Goal: Transaction & Acquisition: Purchase product/service

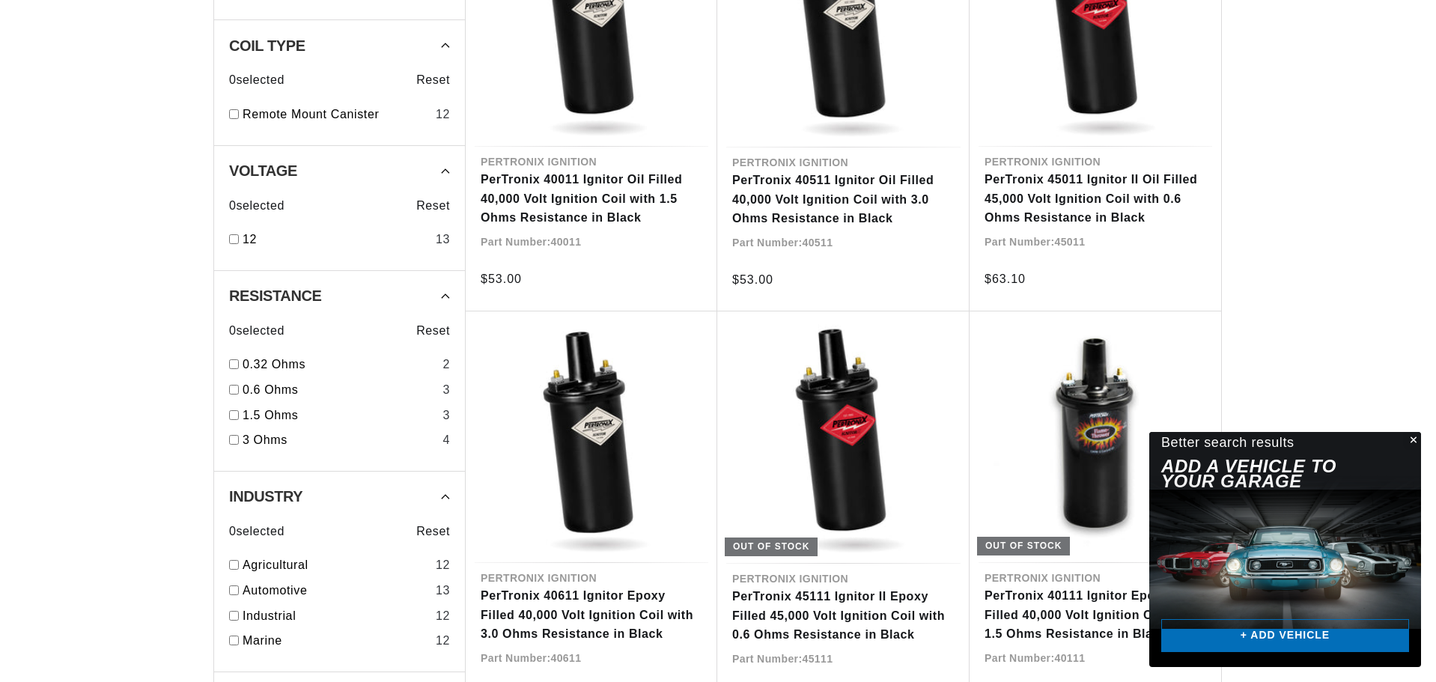
scroll to position [749, 0]
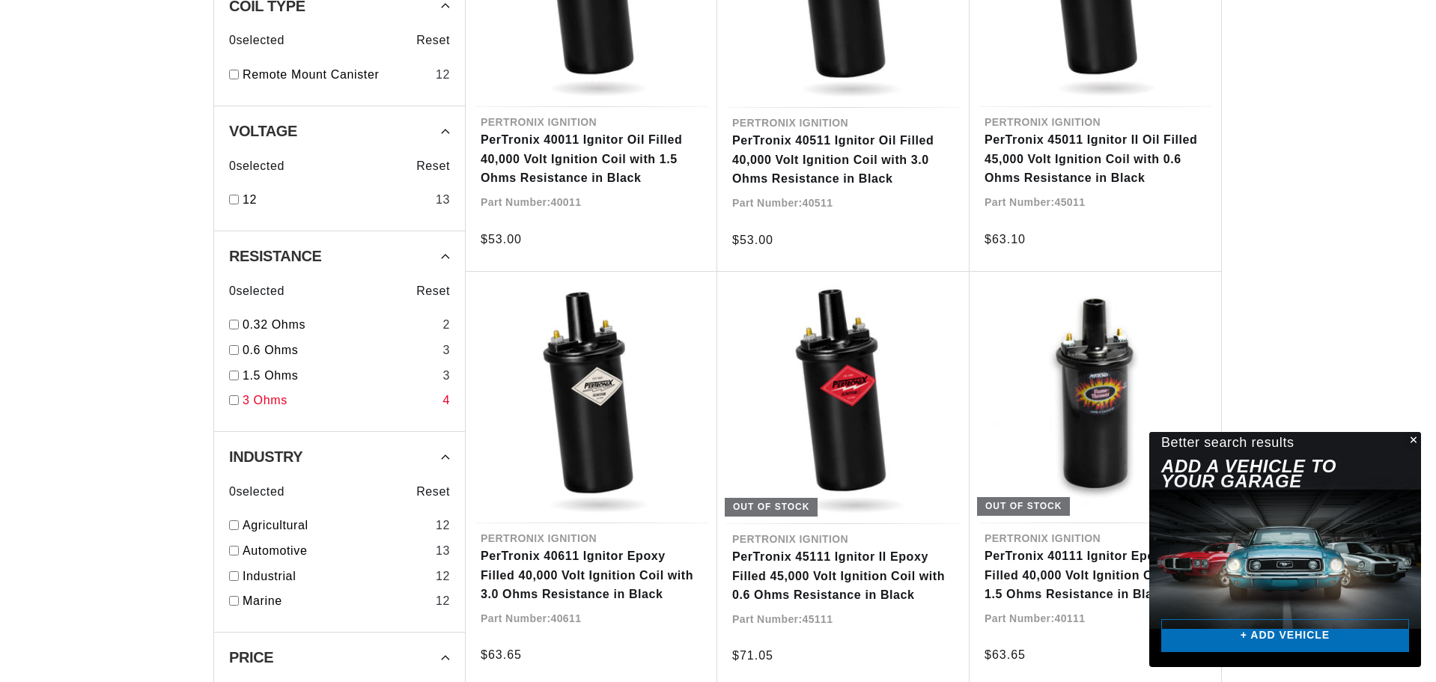
click at [235, 401] on input "checkbox" at bounding box center [234, 400] width 10 height 10
checkbox input "true"
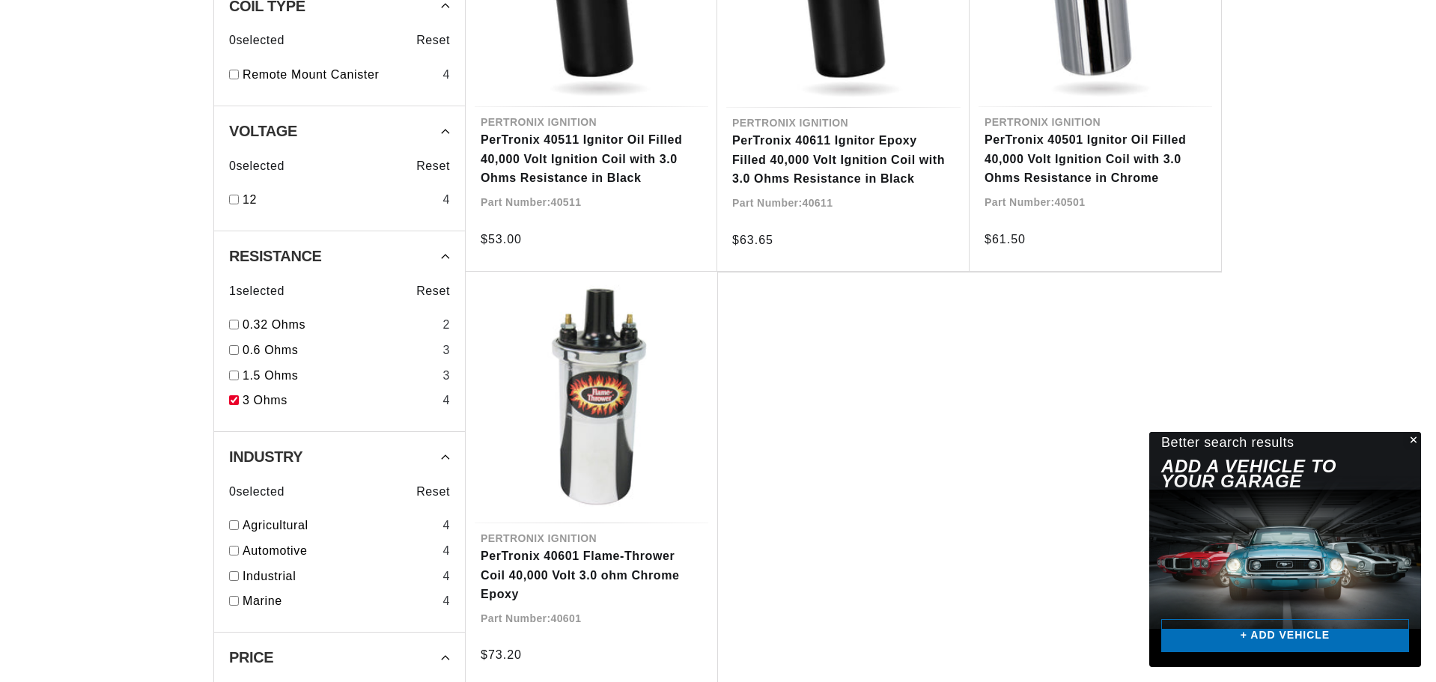
scroll to position [0, 476]
click at [234, 603] on input "checkbox" at bounding box center [234, 601] width 10 height 10
checkbox input "true"
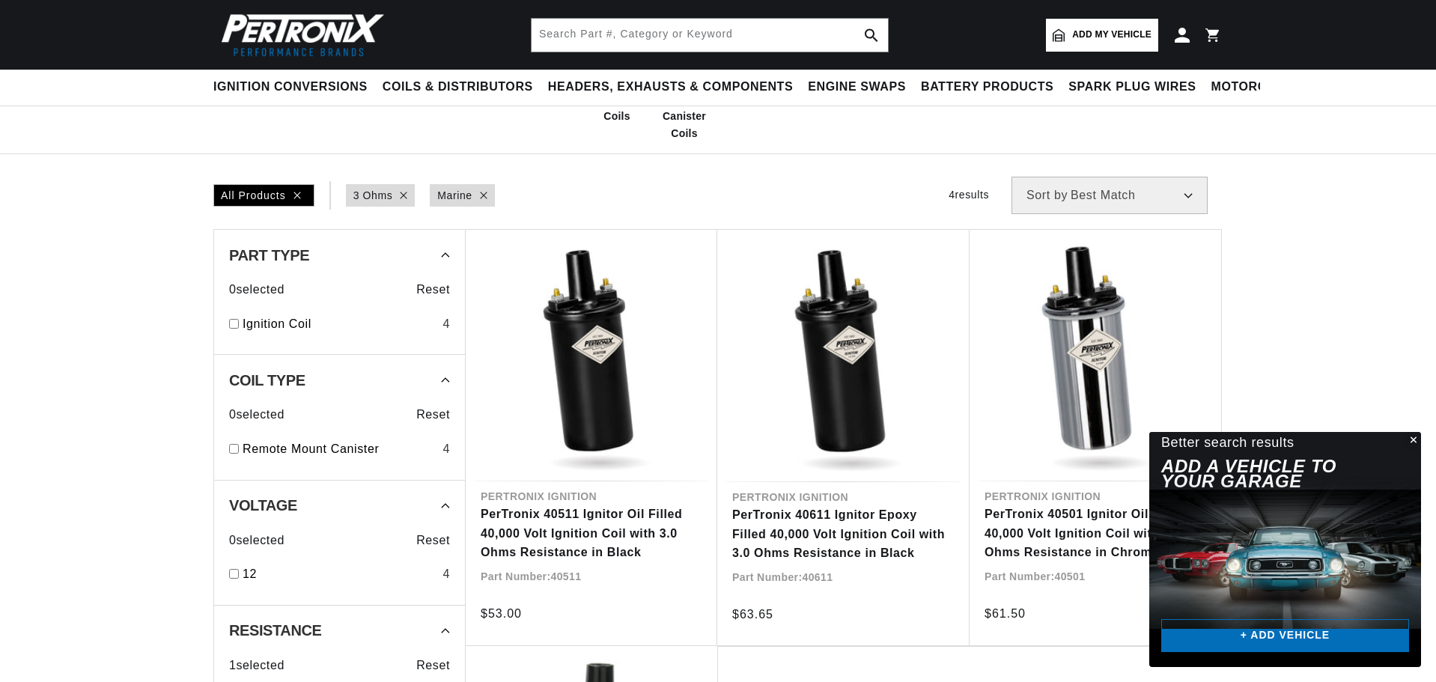
click at [1416, 440] on button "Close" at bounding box center [1413, 441] width 18 height 18
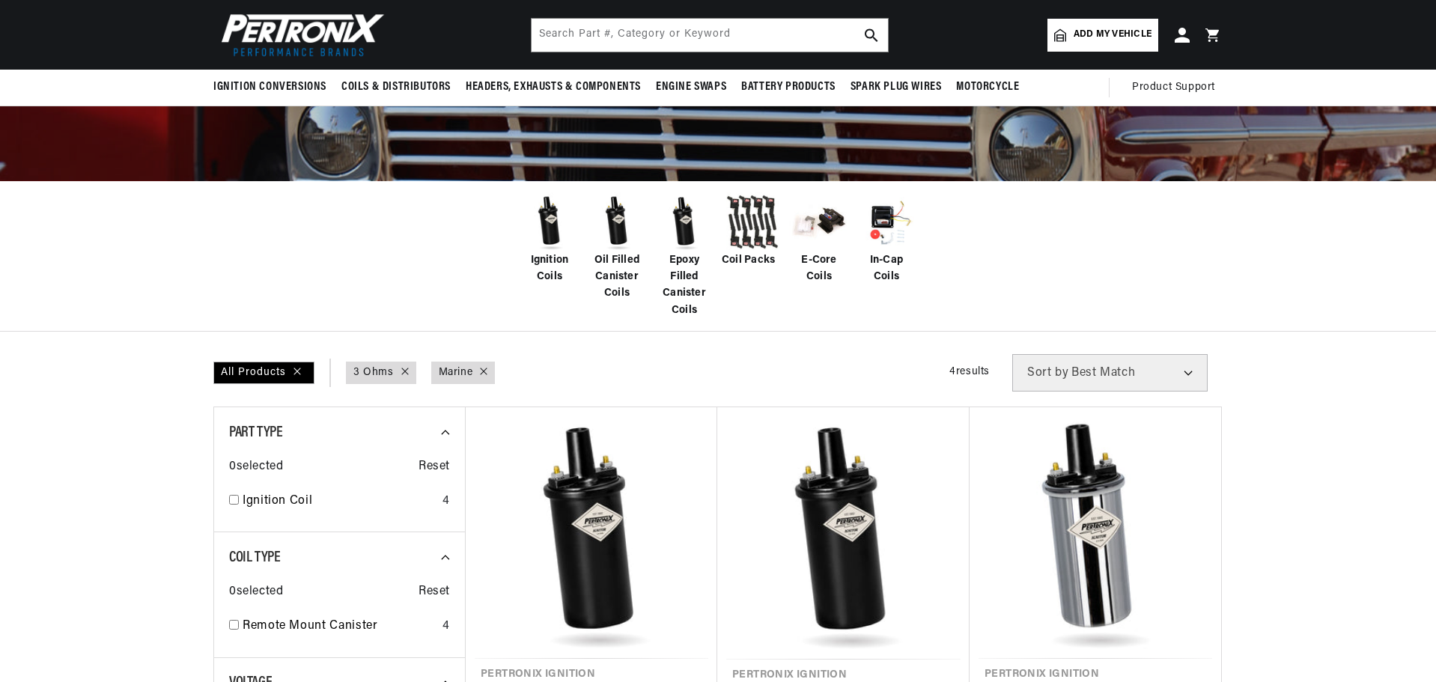
scroll to position [150, 0]
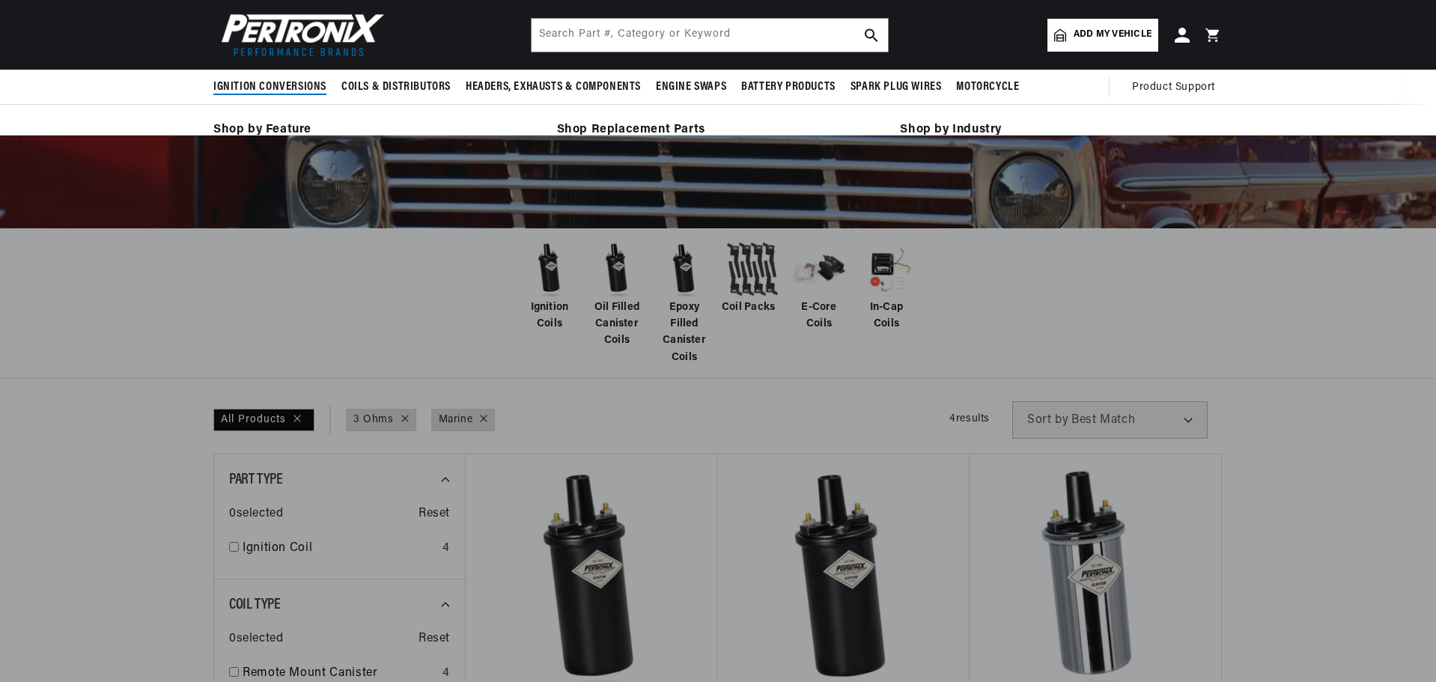
click at [285, 85] on span "Ignition Conversions" at bounding box center [269, 87] width 113 height 16
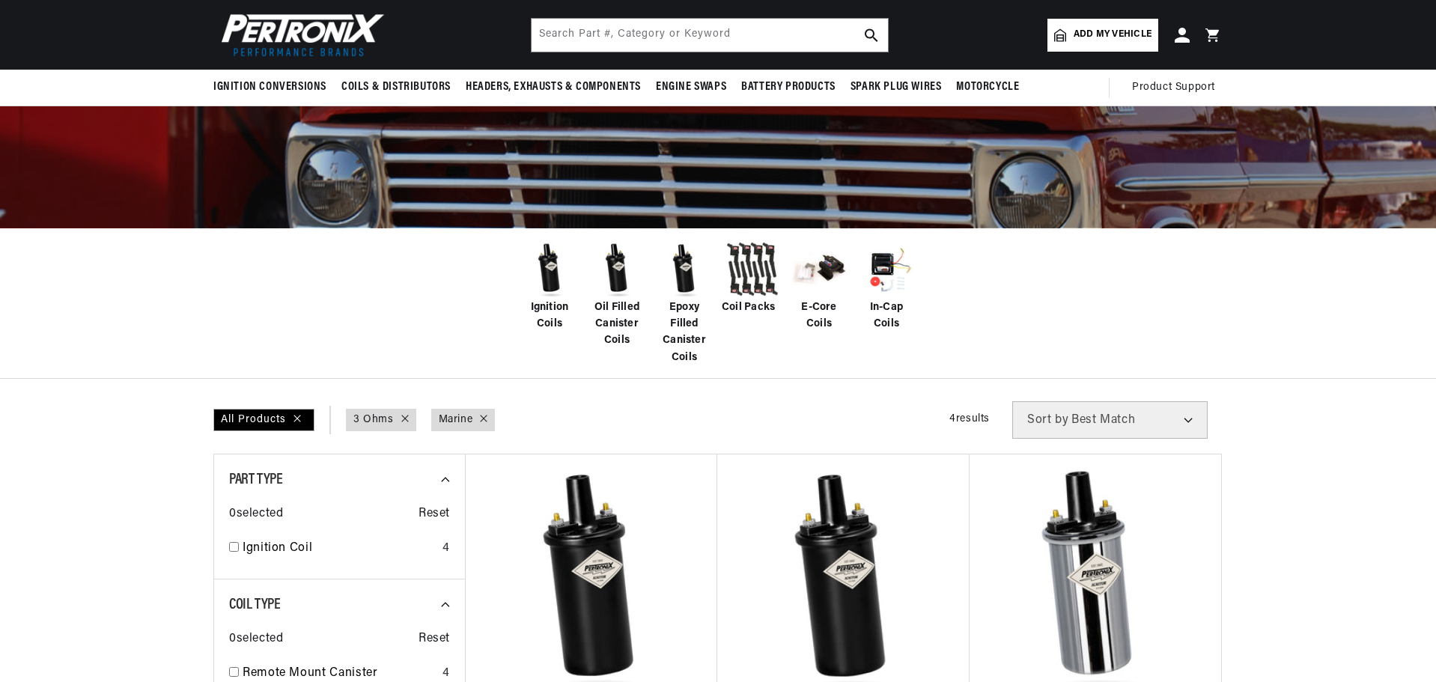
scroll to position [0, 0]
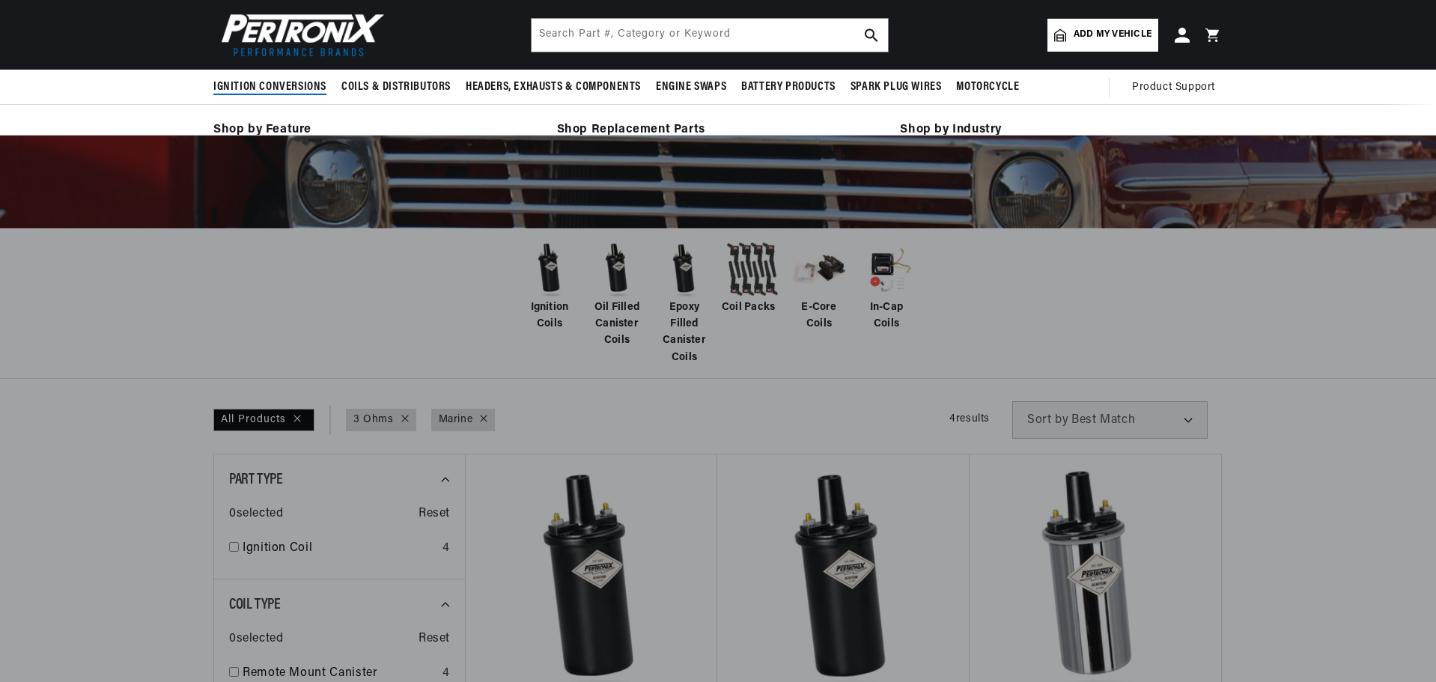
click at [269, 84] on span "Ignition Conversions" at bounding box center [269, 87] width 113 height 16
click at [272, 84] on span "Ignition Conversions" at bounding box center [269, 87] width 113 height 16
click at [273, 129] on link "Shop by Feature" at bounding box center [374, 130] width 323 height 21
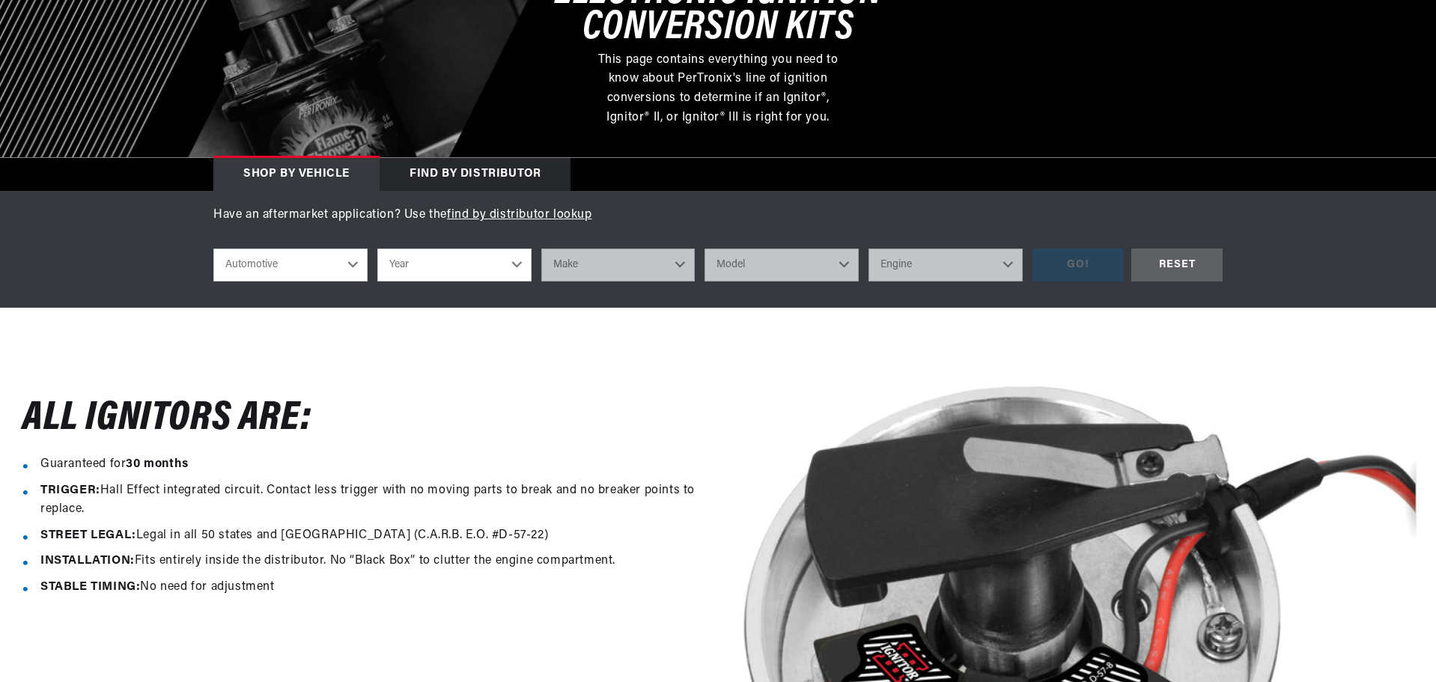
scroll to position [0, 454]
click at [365, 264] on select "Automotive Agricultural Industrial Marine Motorcycle" at bounding box center [290, 265] width 154 height 33
click at [213, 249] on select "Automotive Agricultural Industrial Marine Motorcycle" at bounding box center [290, 265] width 154 height 33
click at [491, 267] on select "Year 2024 2023 2022 2021 2020 2019 2018 2017 2016 2015 2014 2013 2012 2011 2010…" at bounding box center [454, 265] width 154 height 33
select select "Marine"
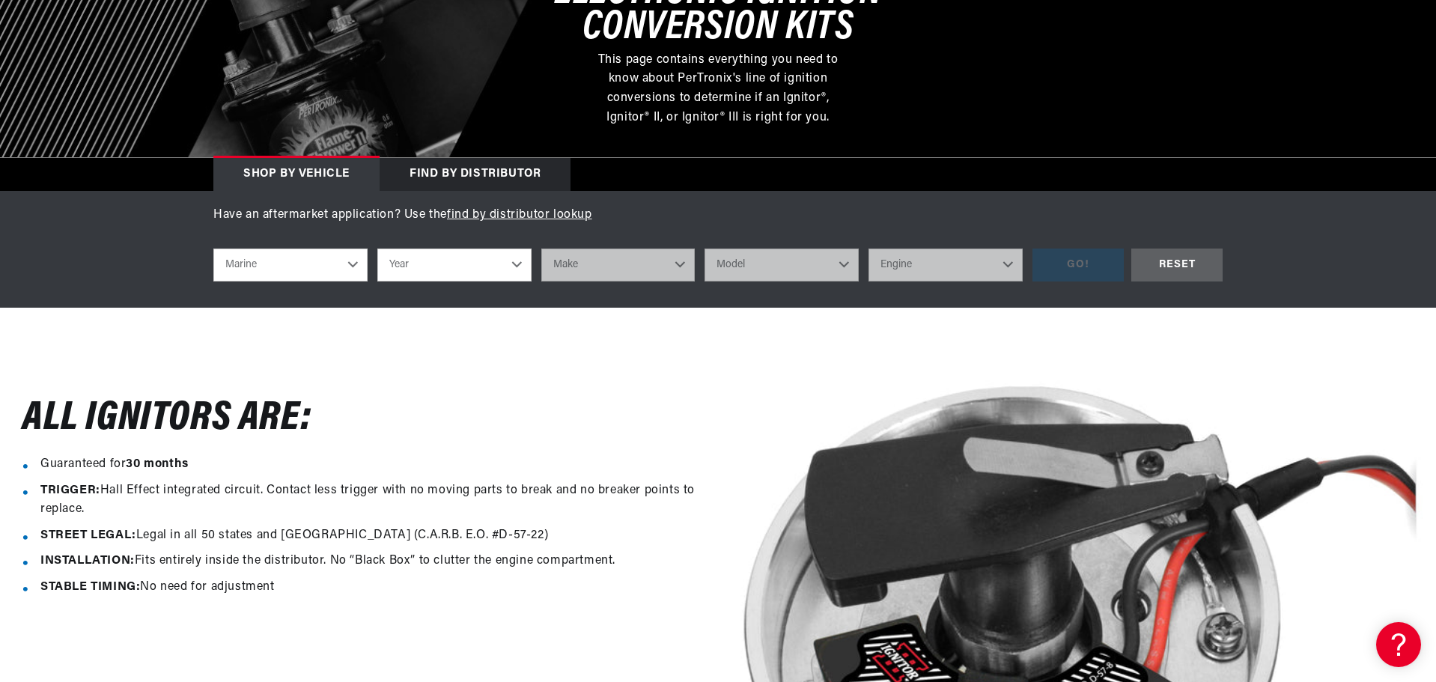
scroll to position [0, 0]
select select "1987"
click at [377, 249] on select "Year 1987 1986 1985 1983 1982 1981 1980 1979 1978 1977 1976 1975 1974 1973 1972…" at bounding box center [454, 265] width 154 height 33
select select "1987"
click at [586, 266] on select "Make Crusader (Thermo-Electron)" at bounding box center [618, 265] width 154 height 33
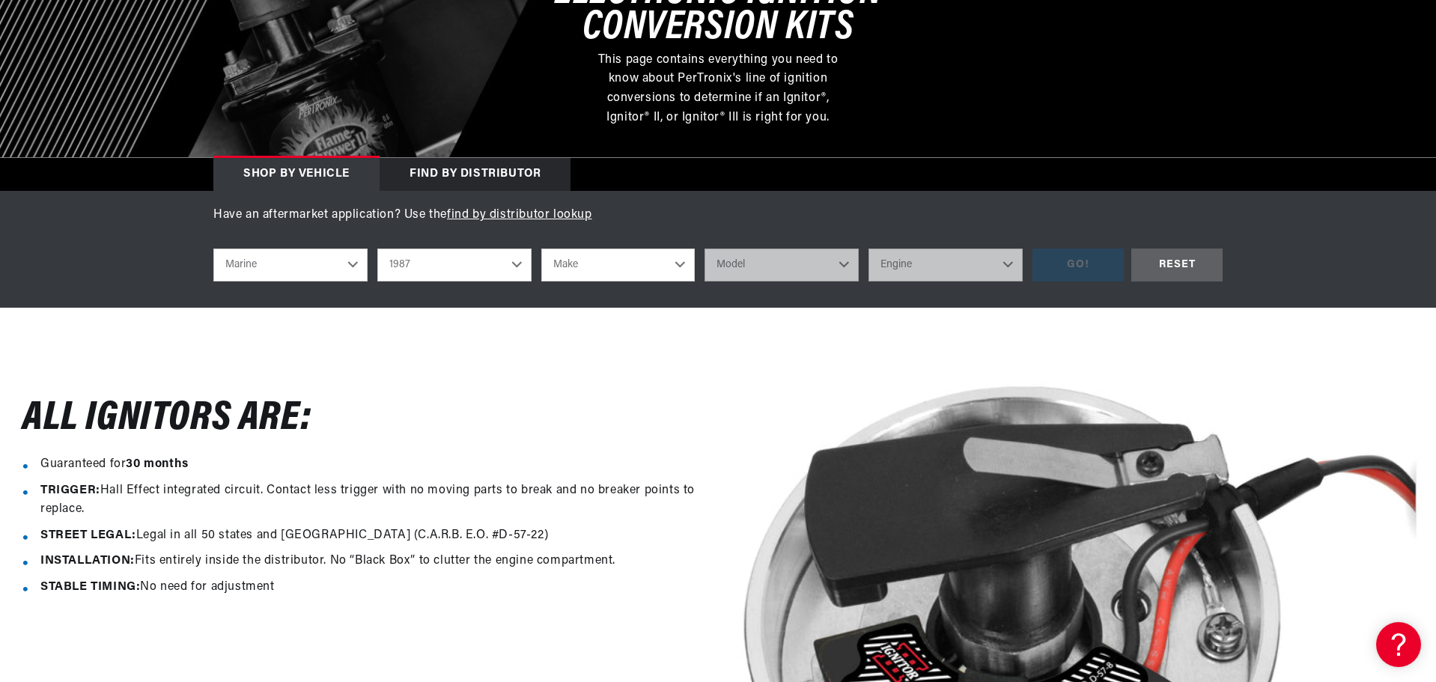
click at [541, 249] on select "Make Crusader (Thermo-Electron)" at bounding box center [618, 265] width 154 height 33
click at [407, 267] on select "1987 1986 1985 1983 1982 1981 1980 1979 1978 1977 1976 1975 1974 1973 1972 1968…" at bounding box center [454, 265] width 154 height 33
click at [619, 386] on div "All Ignitors ARe: Guaranteed for 30 months TRIGGER: Hall Effect integrated circ…" at bounding box center [359, 634] width 718 height 598
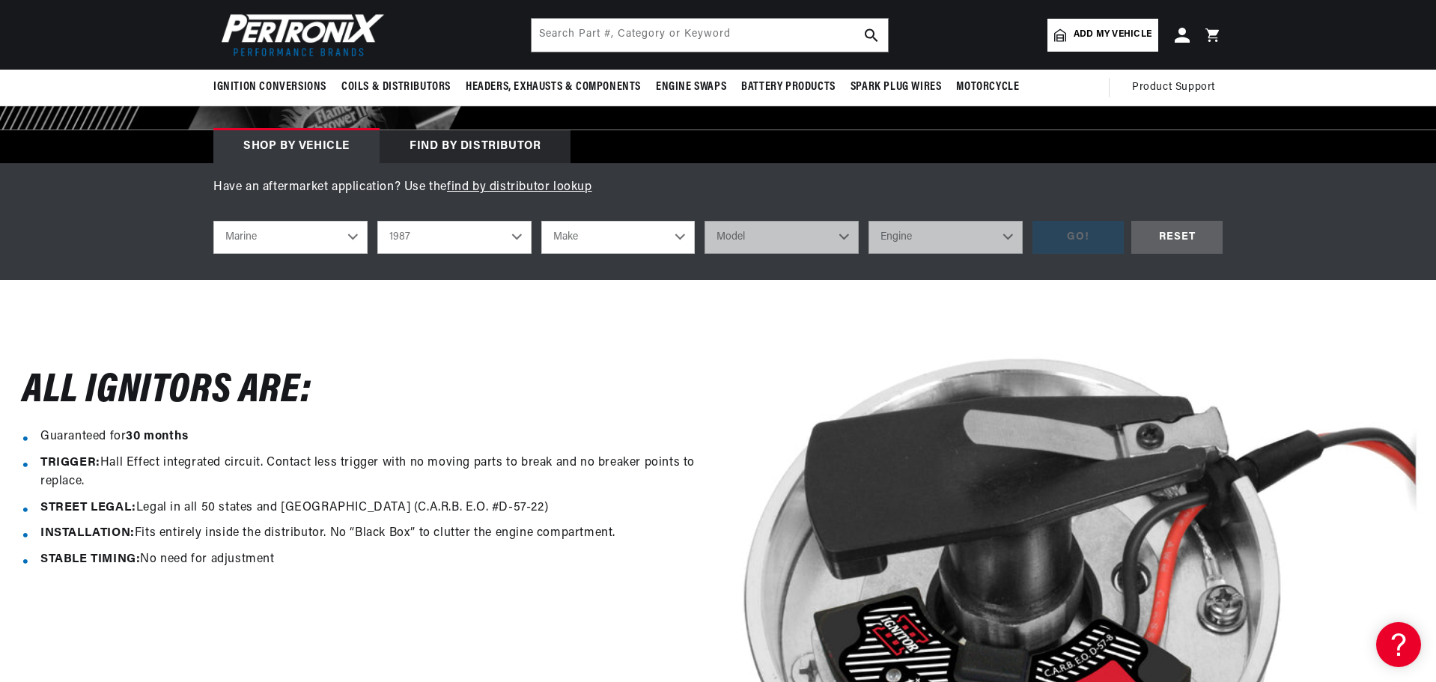
scroll to position [225, 0]
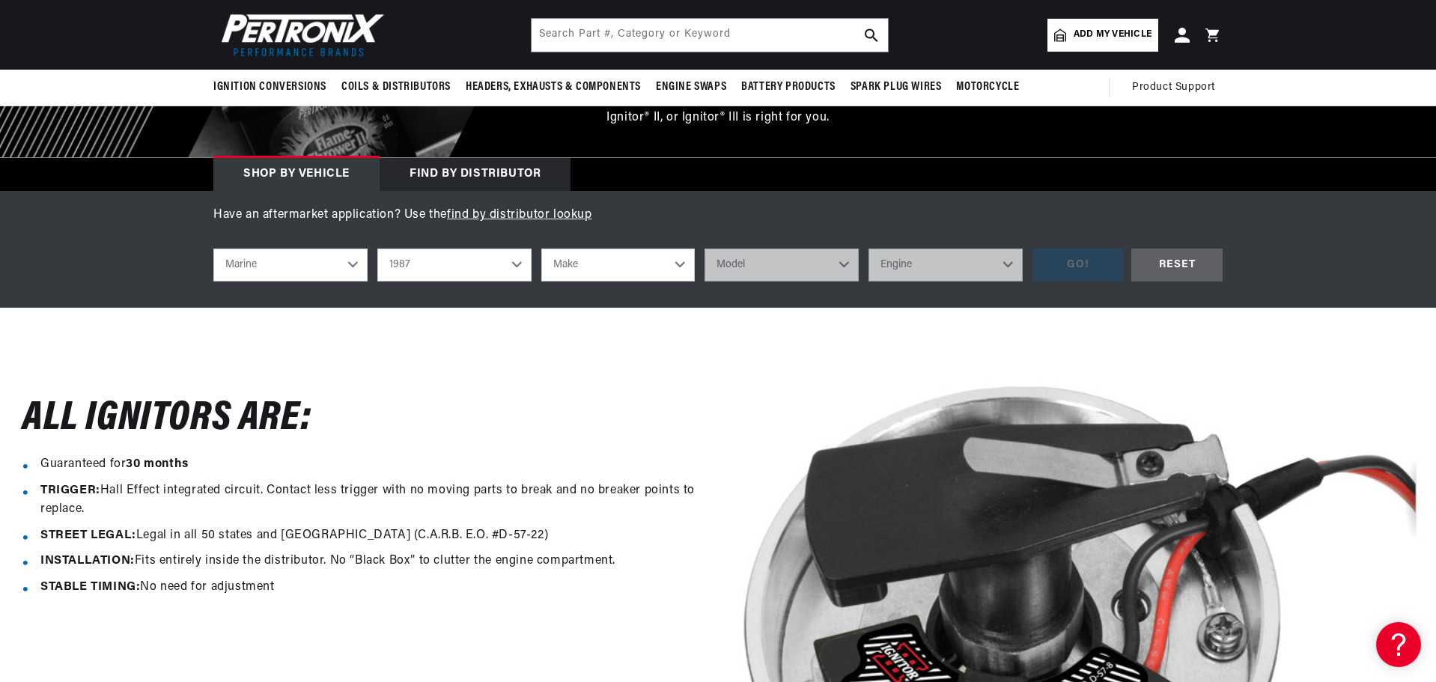
click at [644, 259] on select "Make Crusader (Thermo-Electron)" at bounding box center [618, 265] width 154 height 33
select select "Crusader-(Thermo-Electron)"
click at [541, 249] on select "Make Crusader (Thermo-Electron)" at bounding box center [618, 265] width 154 height 33
select select "Crusader-(Thermo-Electron)"
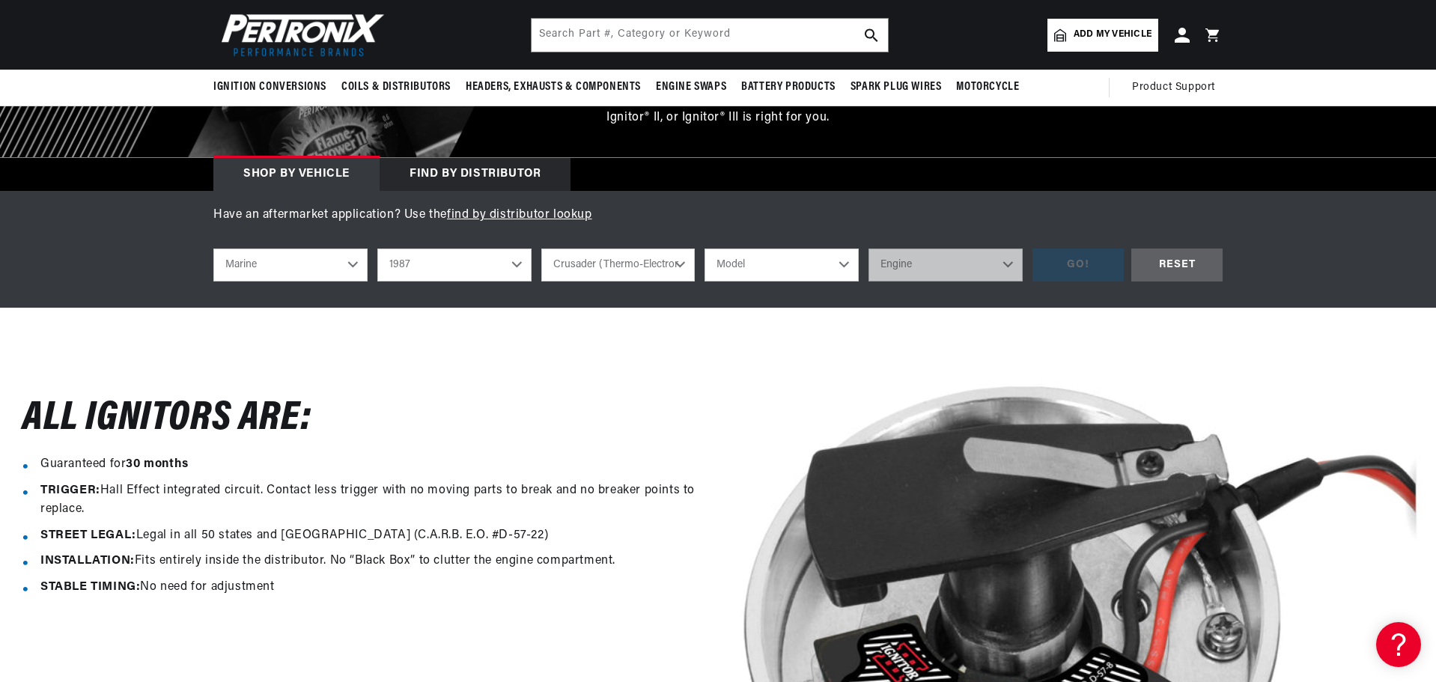
click at [719, 264] on select "Model 305 350 454 cid. engine" at bounding box center [782, 265] width 154 height 33
click at [618, 325] on div "All Ignitors ARe: Guaranteed for 30 months TRIGGER: Hall Effect integrated circ…" at bounding box center [718, 634] width 1436 height 652
click at [422, 269] on select "1987 1986 1985 1983 1982 1981 1980 1979 1978 1977 1976 1975 1974 1973 1972 1968…" at bounding box center [454, 265] width 154 height 33
click at [295, 264] on select "Automotive Agricultural Industrial Marine Motorcycle" at bounding box center [290, 265] width 154 height 33
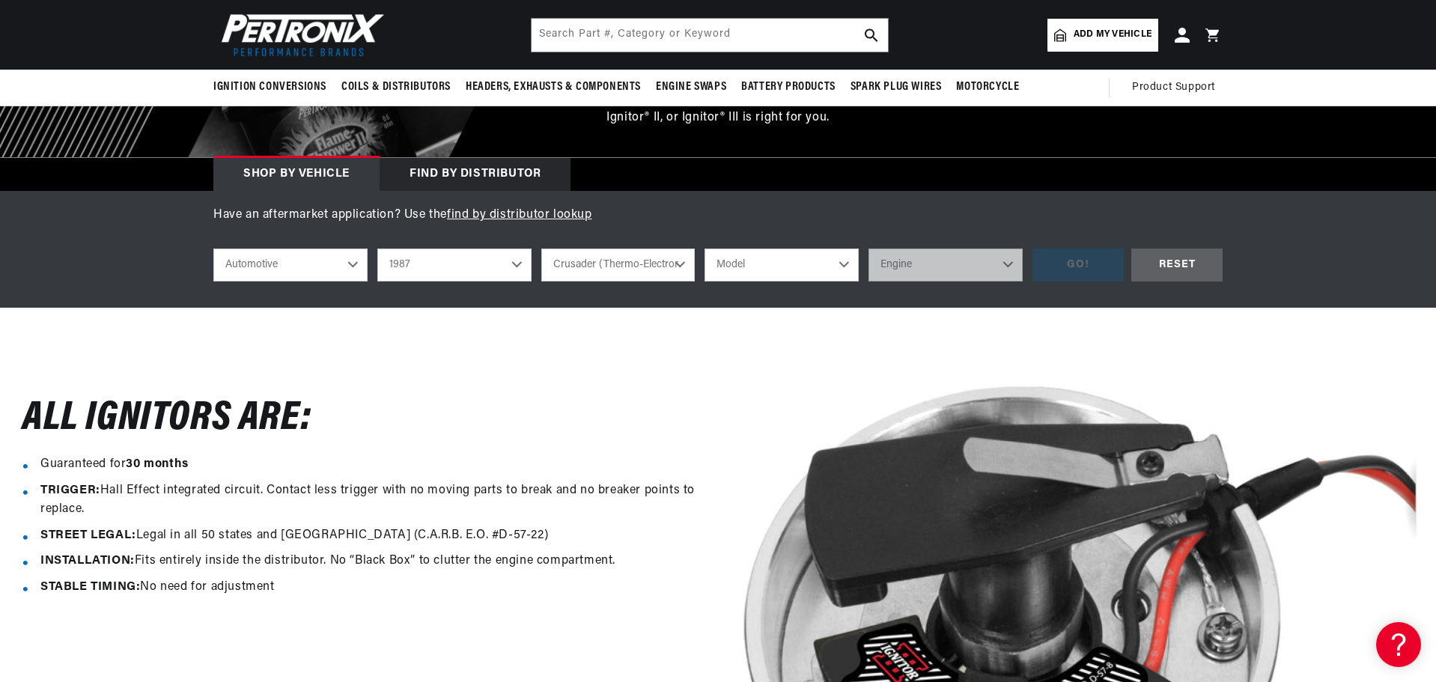
click at [213, 249] on select "Automotive Agricultural Industrial Marine Motorcycle" at bounding box center [290, 265] width 154 height 33
select select "Automotive"
select select "Make"
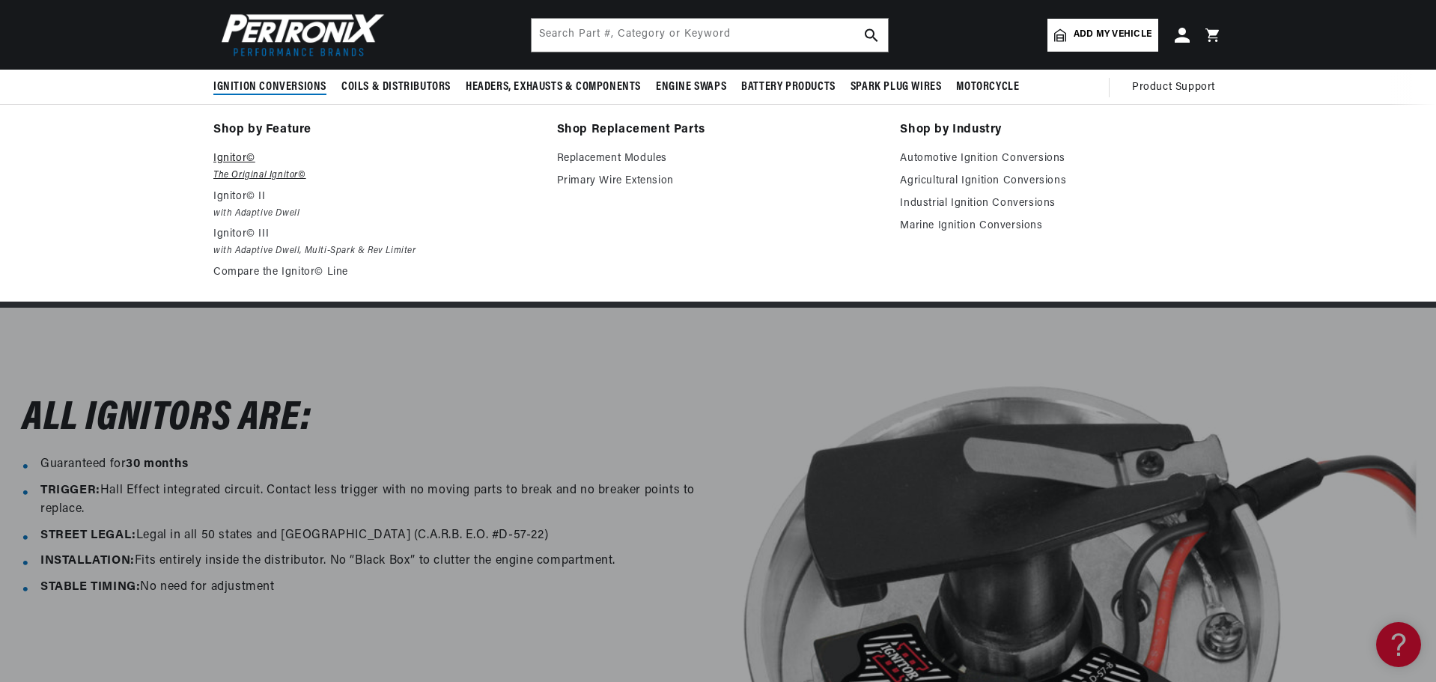
click at [228, 154] on p "Ignitor©" at bounding box center [374, 159] width 323 height 18
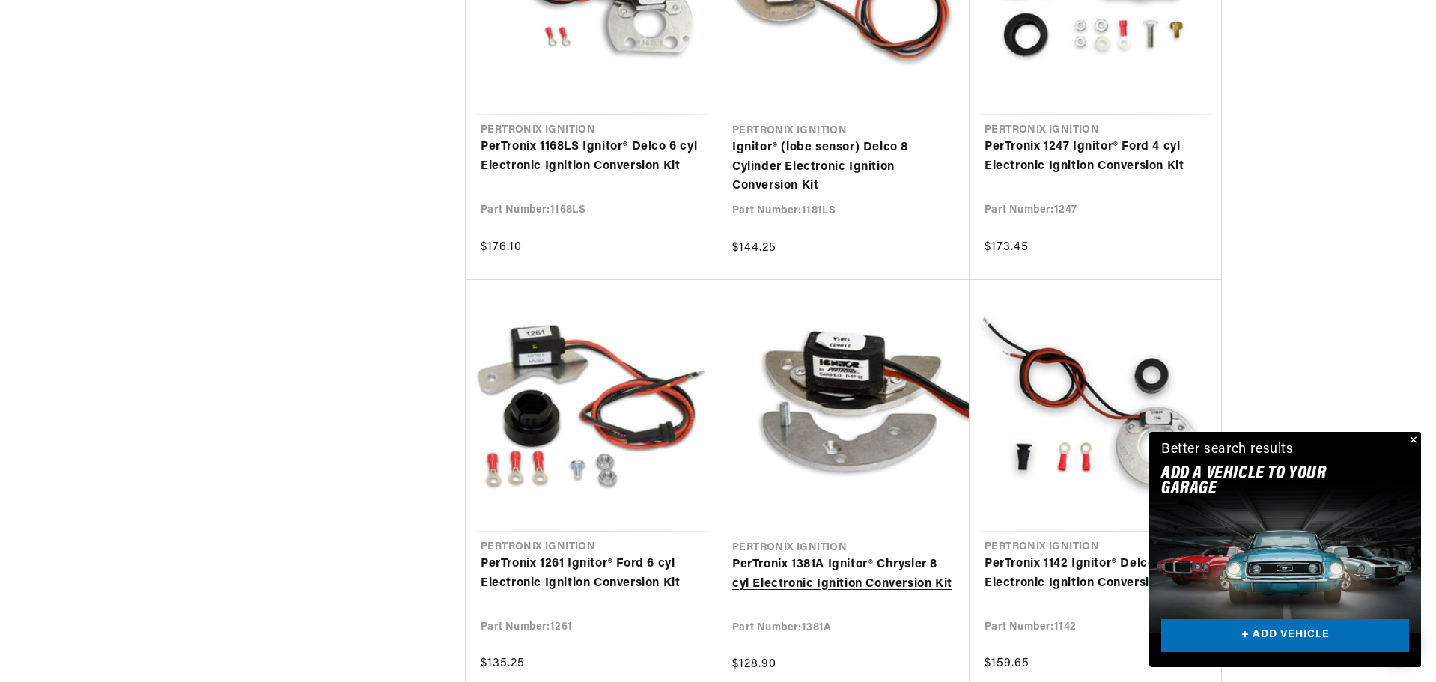
scroll to position [0, 454]
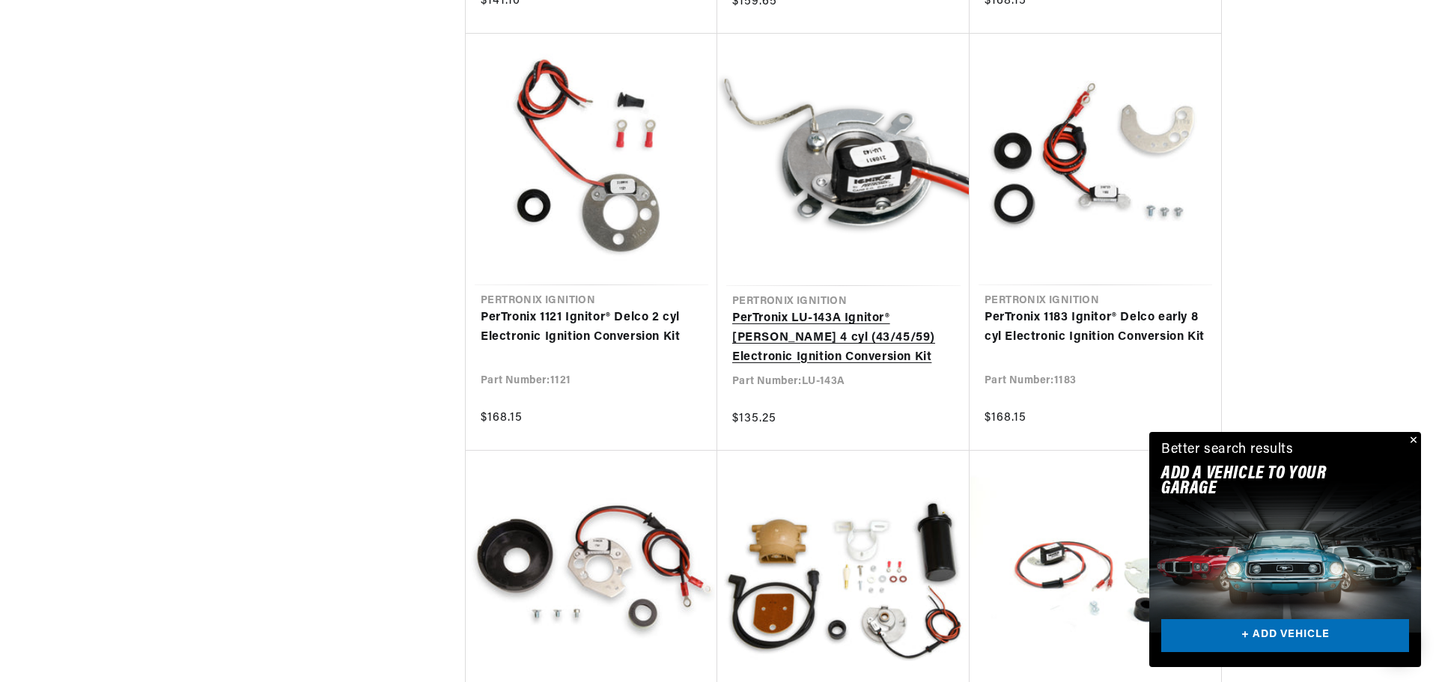
scroll to position [2921, 0]
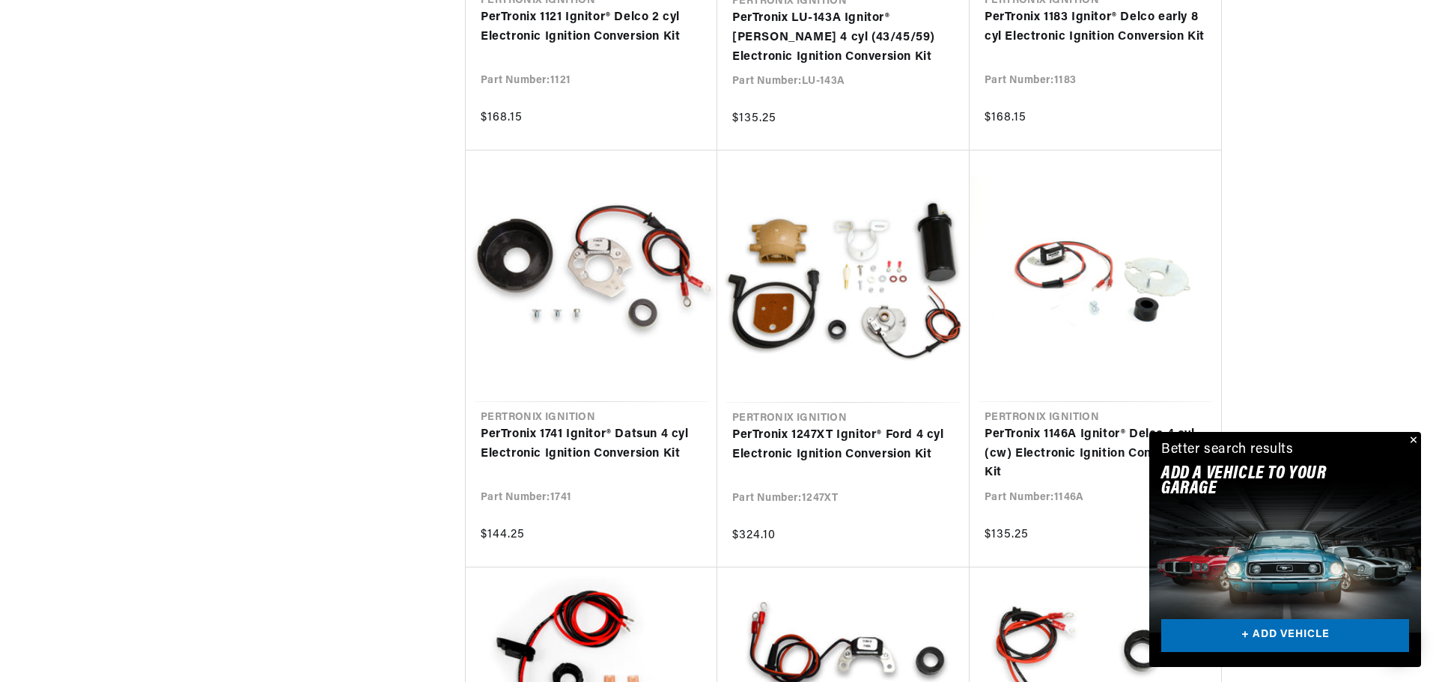
scroll to position [3295, 0]
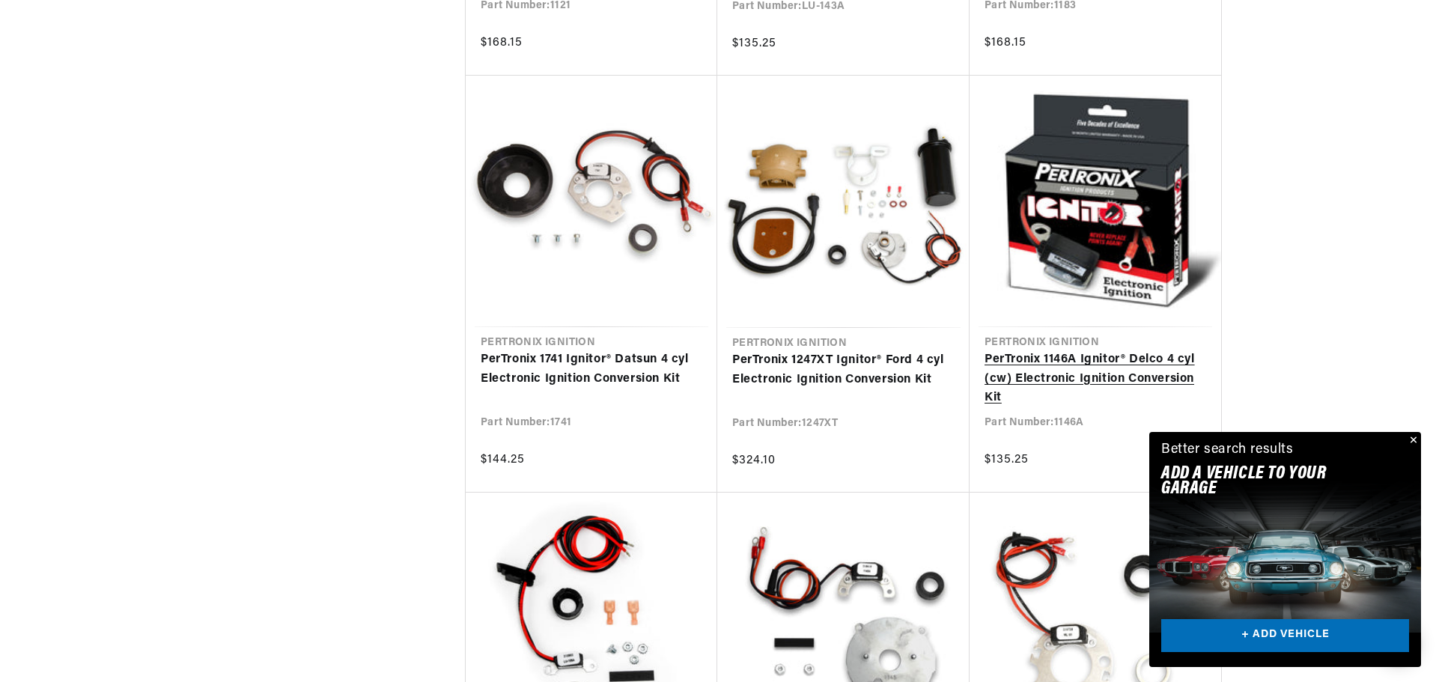
click at [1076, 363] on link "PerTronix 1146A Ignitor® Delco 4 cyl (cw) Electronic Ignition Conversion Kit" at bounding box center [1096, 380] width 222 height 58
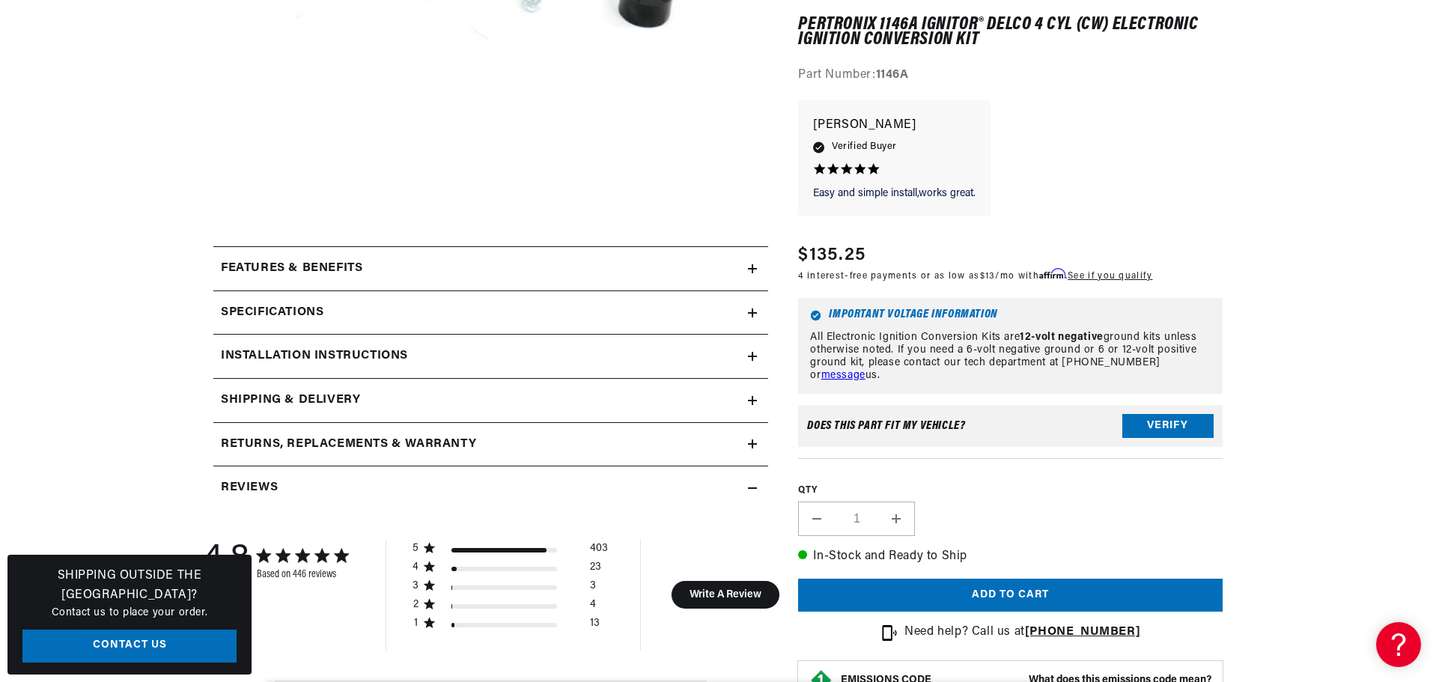
scroll to position [524, 0]
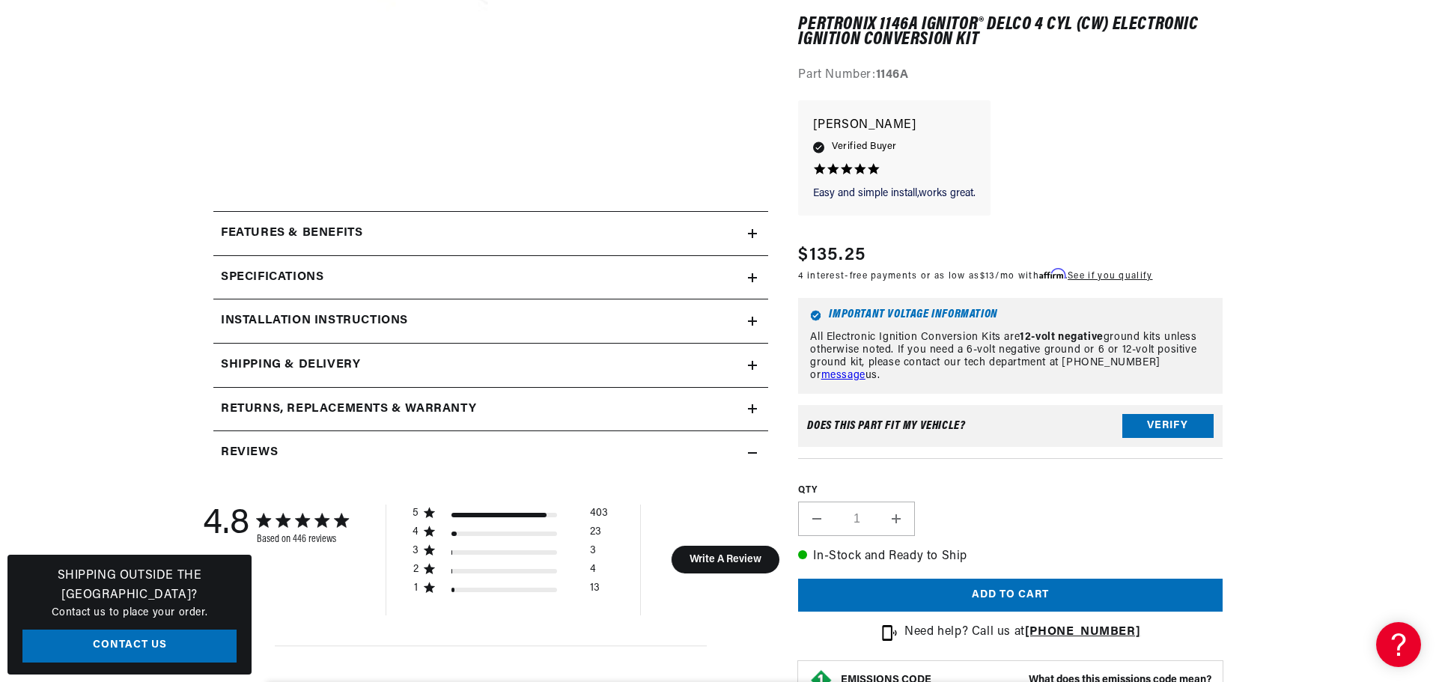
click at [752, 278] on icon at bounding box center [752, 278] width 9 height 0
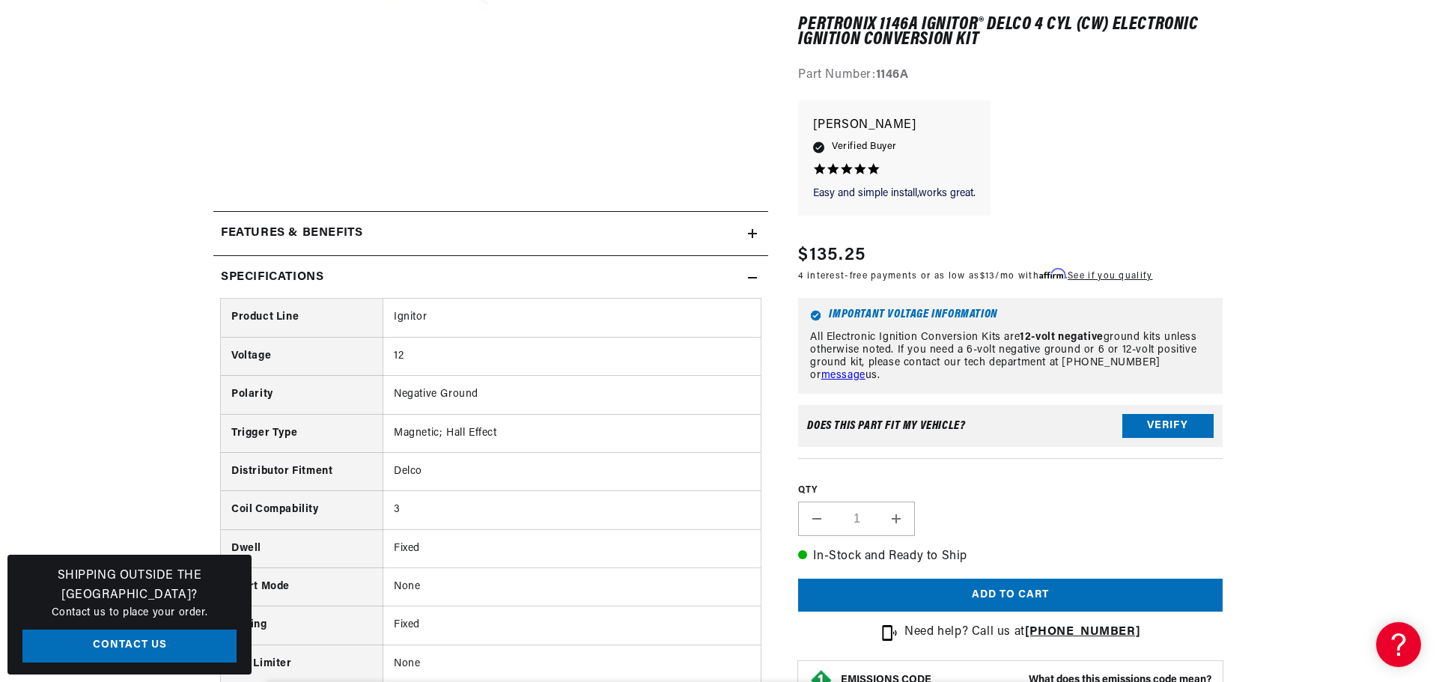
click at [752, 278] on icon at bounding box center [752, 278] width 9 height 0
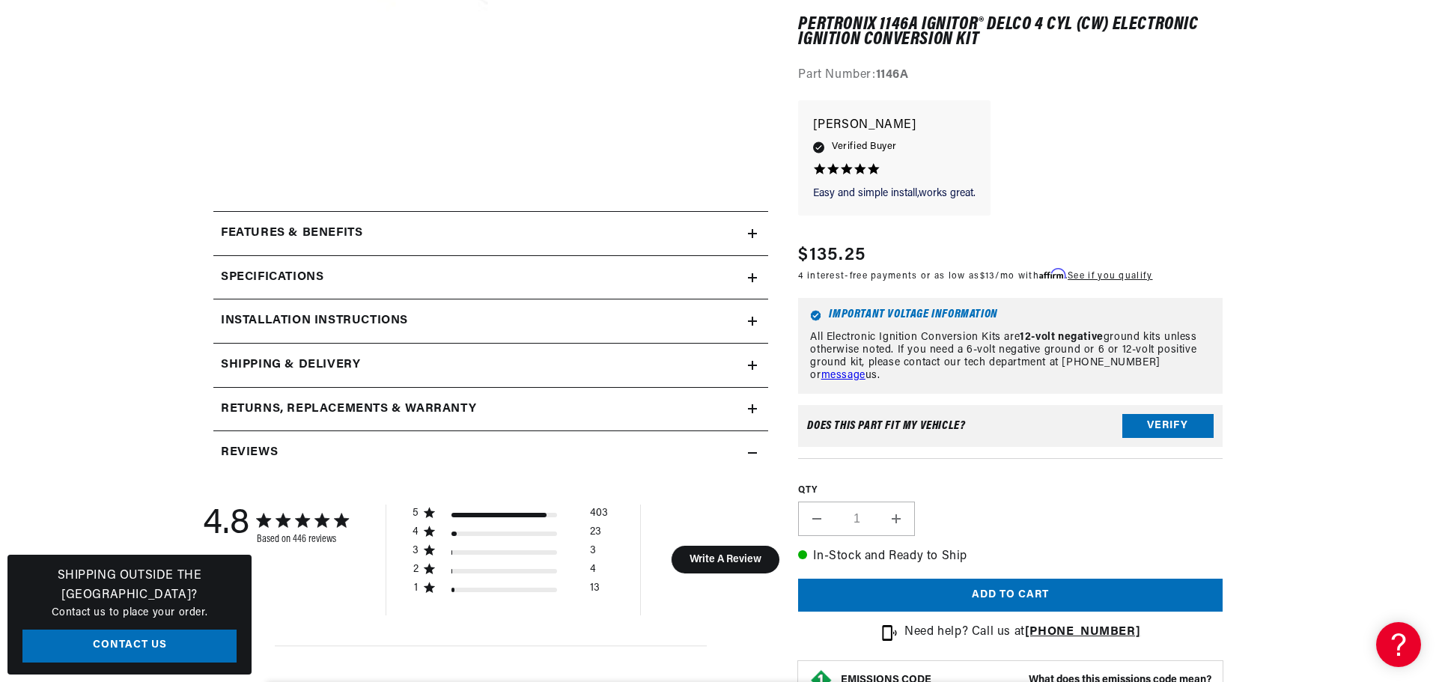
click at [752, 279] on icon at bounding box center [752, 277] width 9 height 9
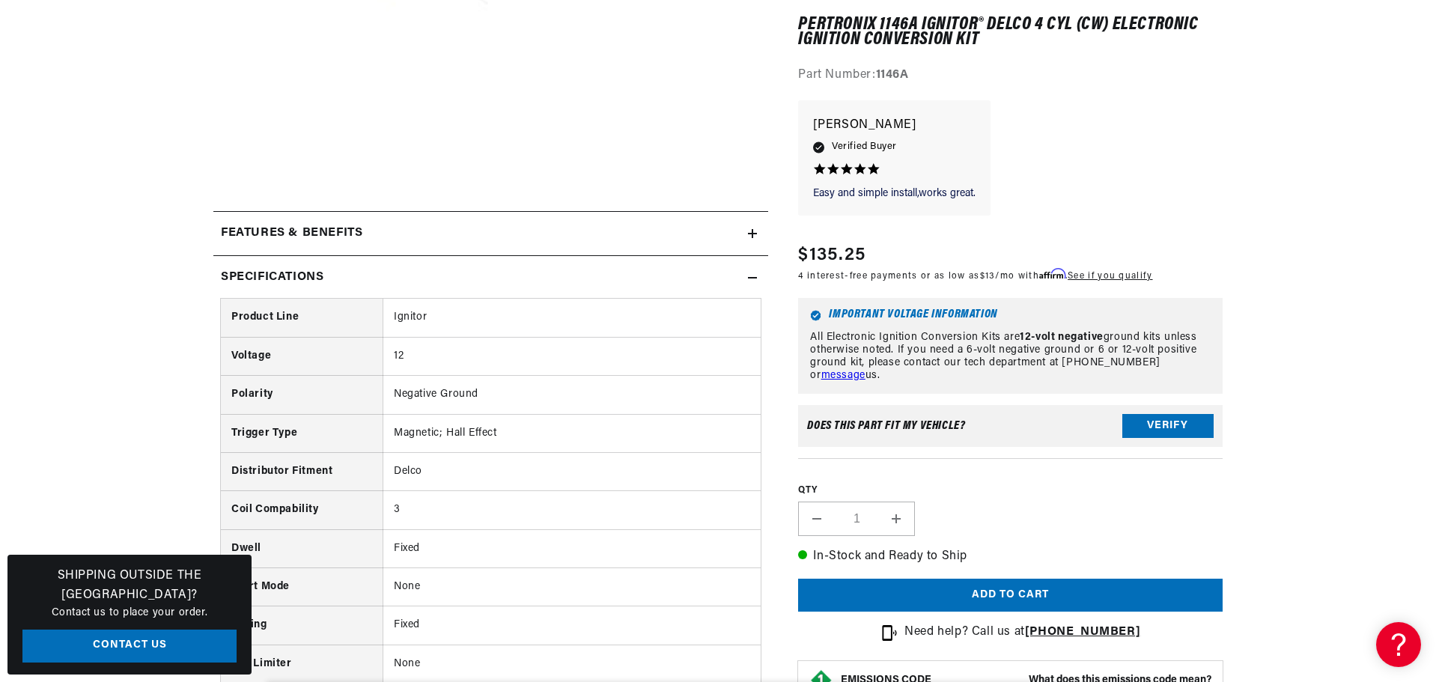
scroll to position [0, 454]
click at [752, 279] on icon at bounding box center [752, 277] width 9 height 9
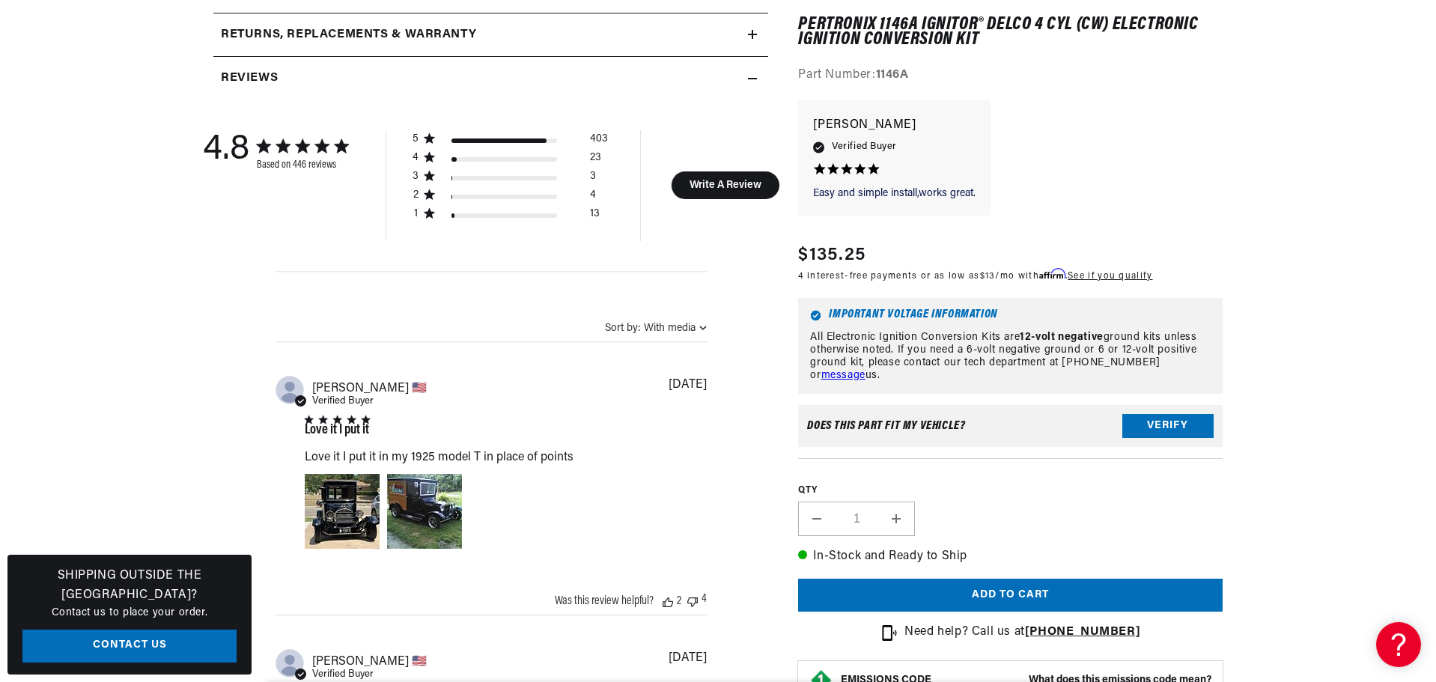
scroll to position [0, 0]
click at [1159, 423] on button "Verify" at bounding box center [1168, 427] width 91 height 24
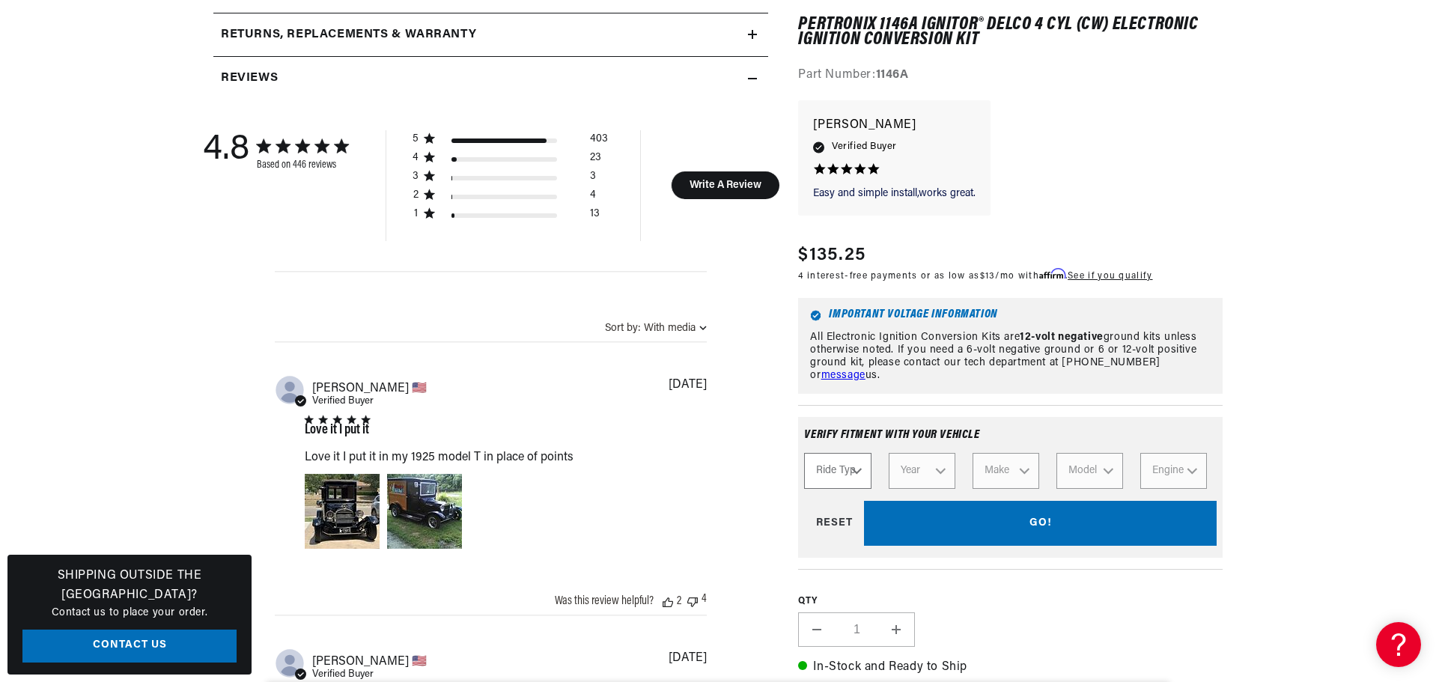
click at [858, 470] on select "Ride Type Automotive Agricultural Industrial Marine Motorcycle" at bounding box center [837, 472] width 67 height 36
select select "Marine"
click at [804, 454] on select "Ride Type Automotive Agricultural Industrial Marine Motorcycle" at bounding box center [837, 472] width 67 height 36
select select "Marine"
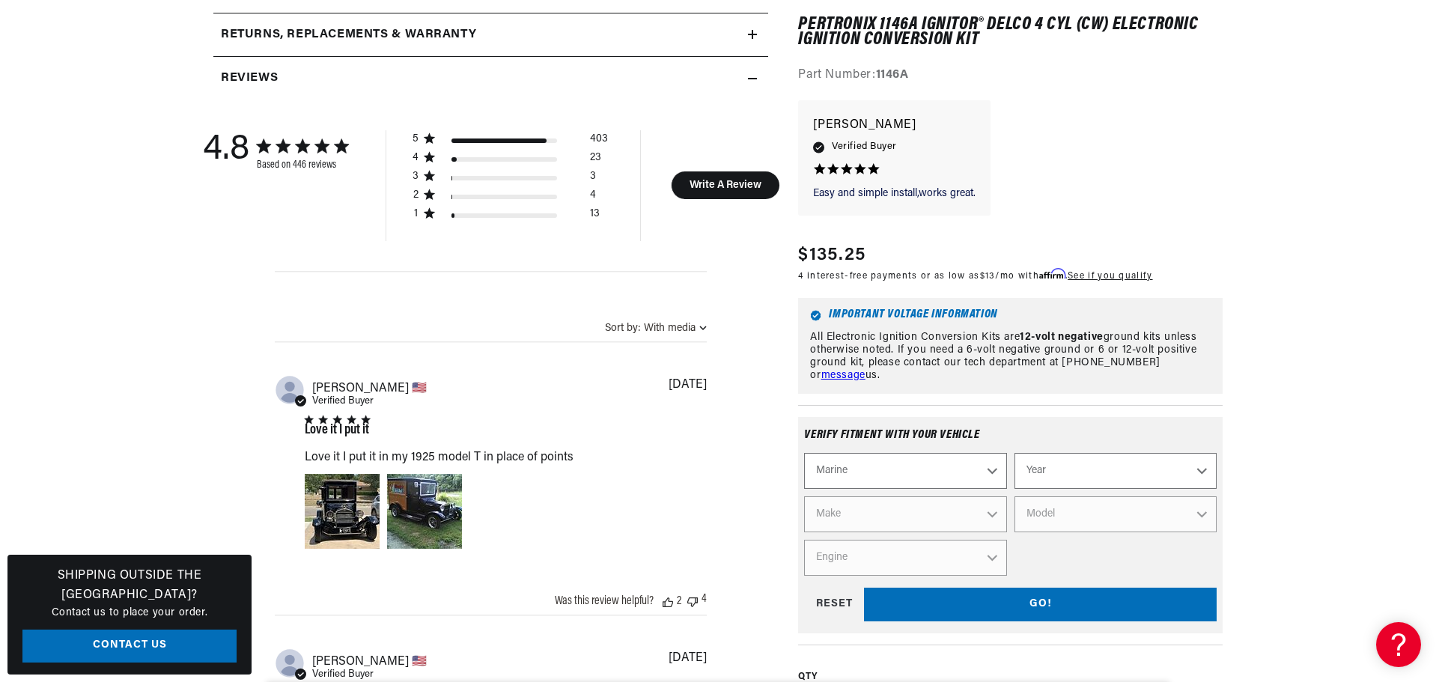
click at [1055, 476] on select "Year 1987 1986 1985 1983 1982 1981 1980 1979 1978 1977 1976 1975 1974 1973 1972…" at bounding box center [1116, 472] width 202 height 36
click at [1326, 336] on section "446 Reviews" at bounding box center [718, 636] width 1436 height 2648
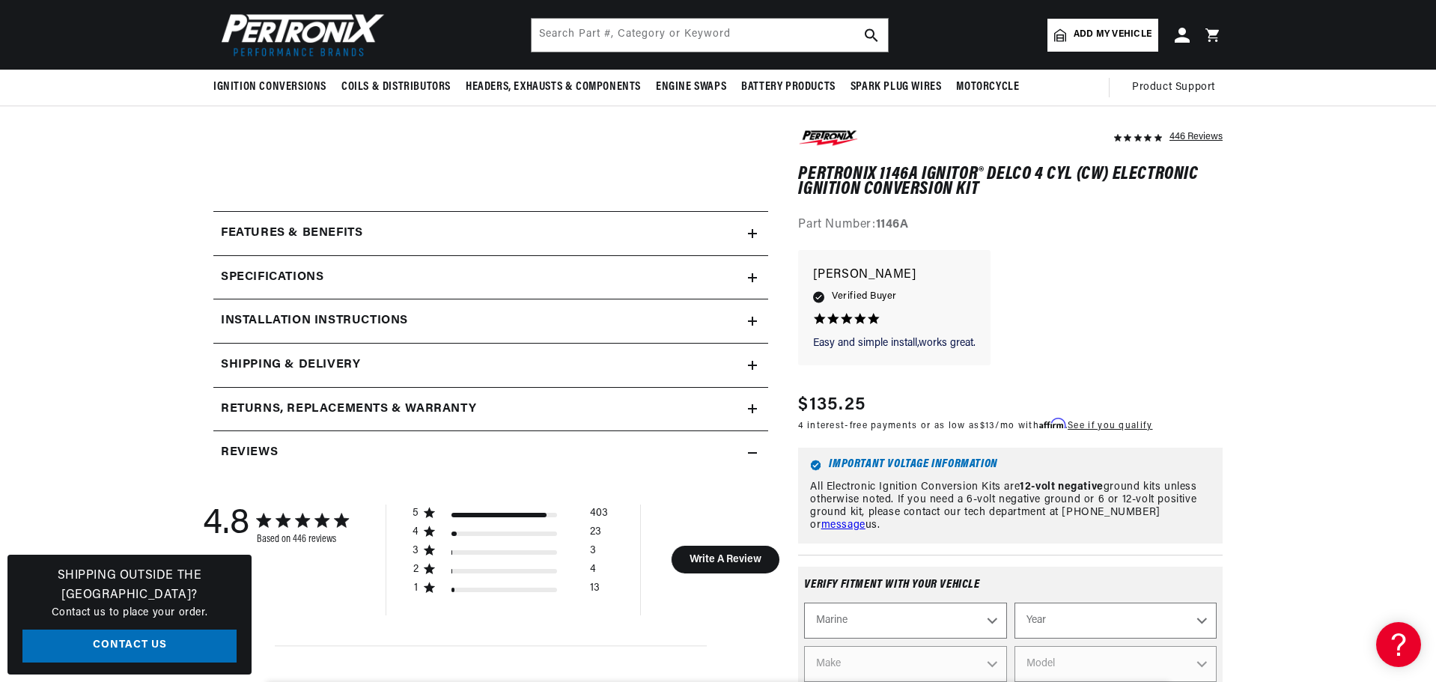
scroll to position [0, 0]
click at [748, 320] on icon at bounding box center [752, 321] width 9 height 9
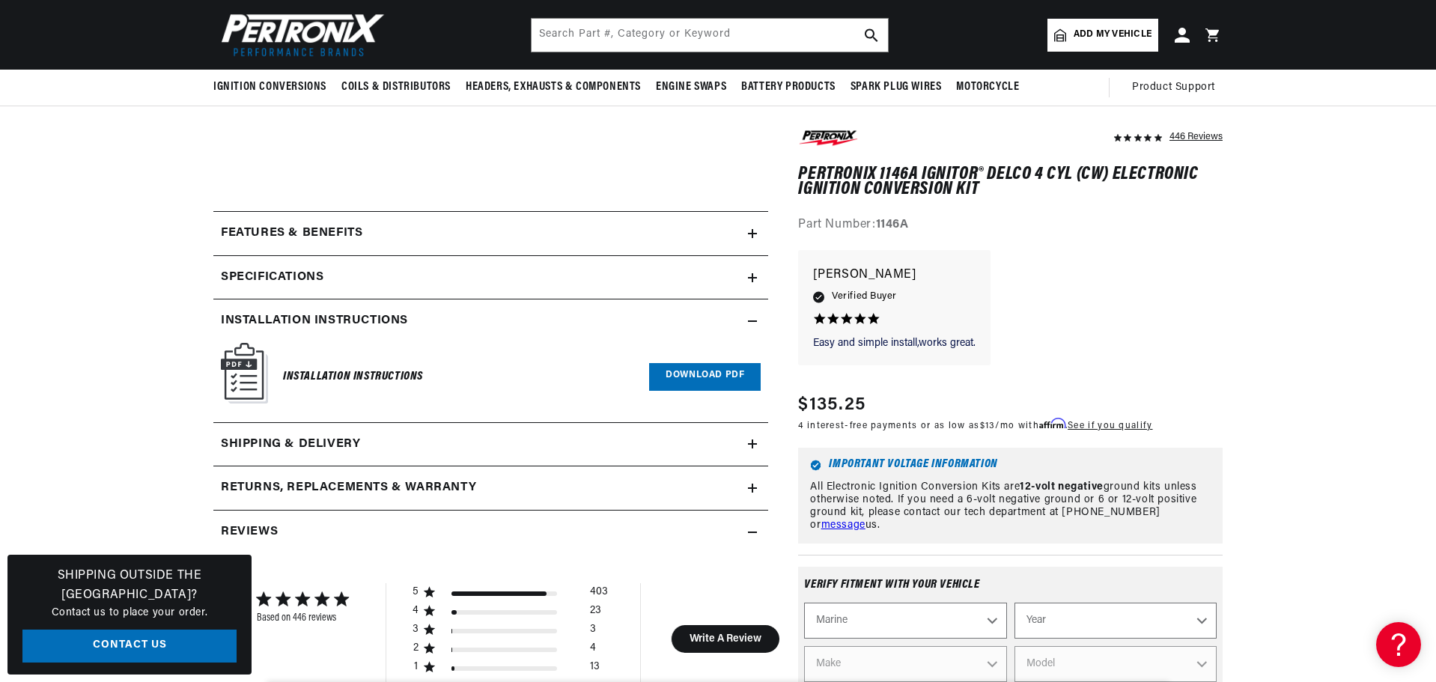
click at [705, 377] on link "Download PDF" at bounding box center [705, 377] width 112 height 28
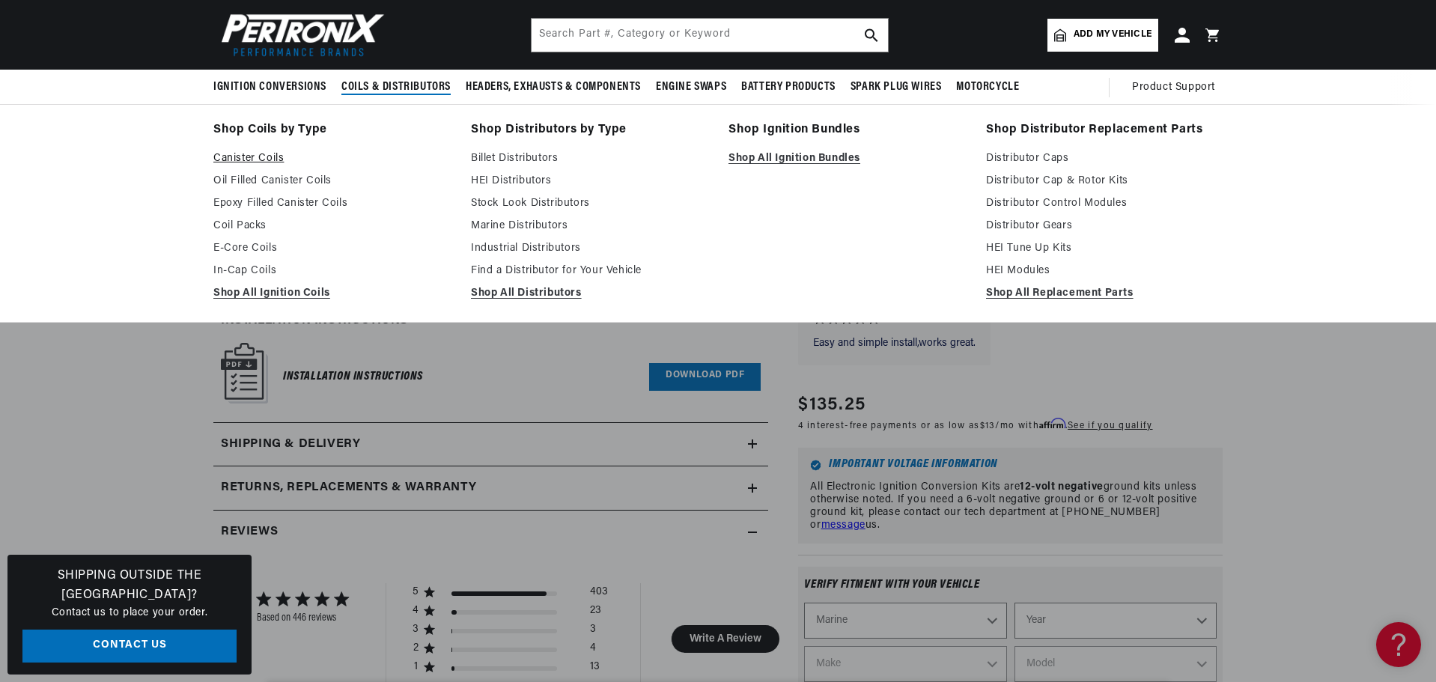
click at [263, 157] on link "Canister Coils" at bounding box center [331, 159] width 237 height 18
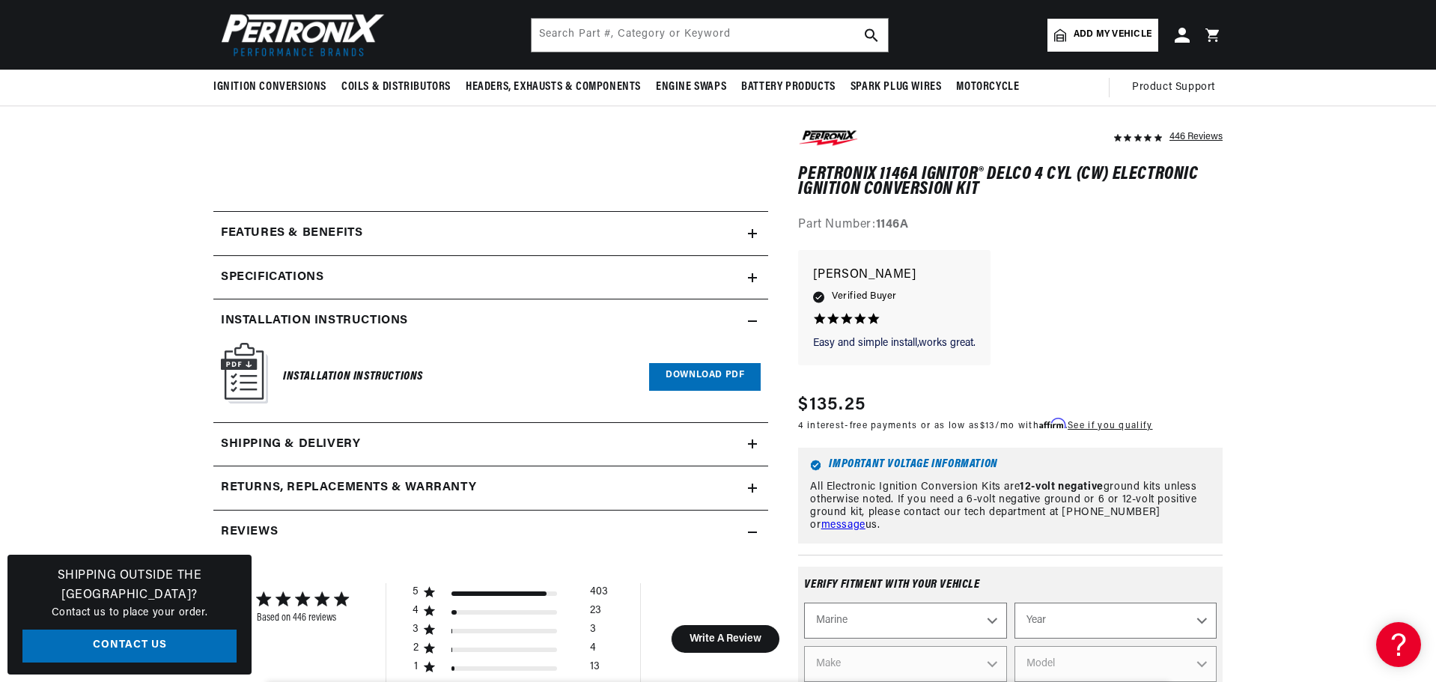
scroll to position [0, 0]
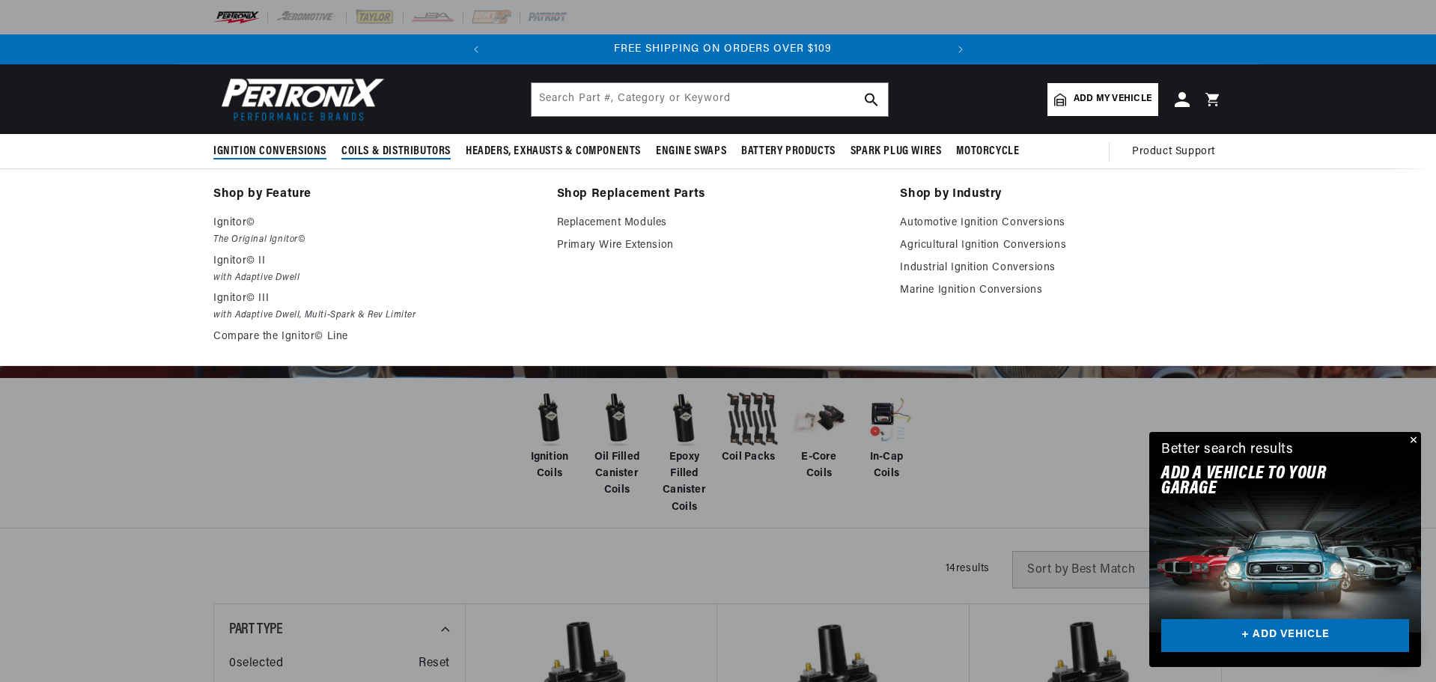
scroll to position [0, 454]
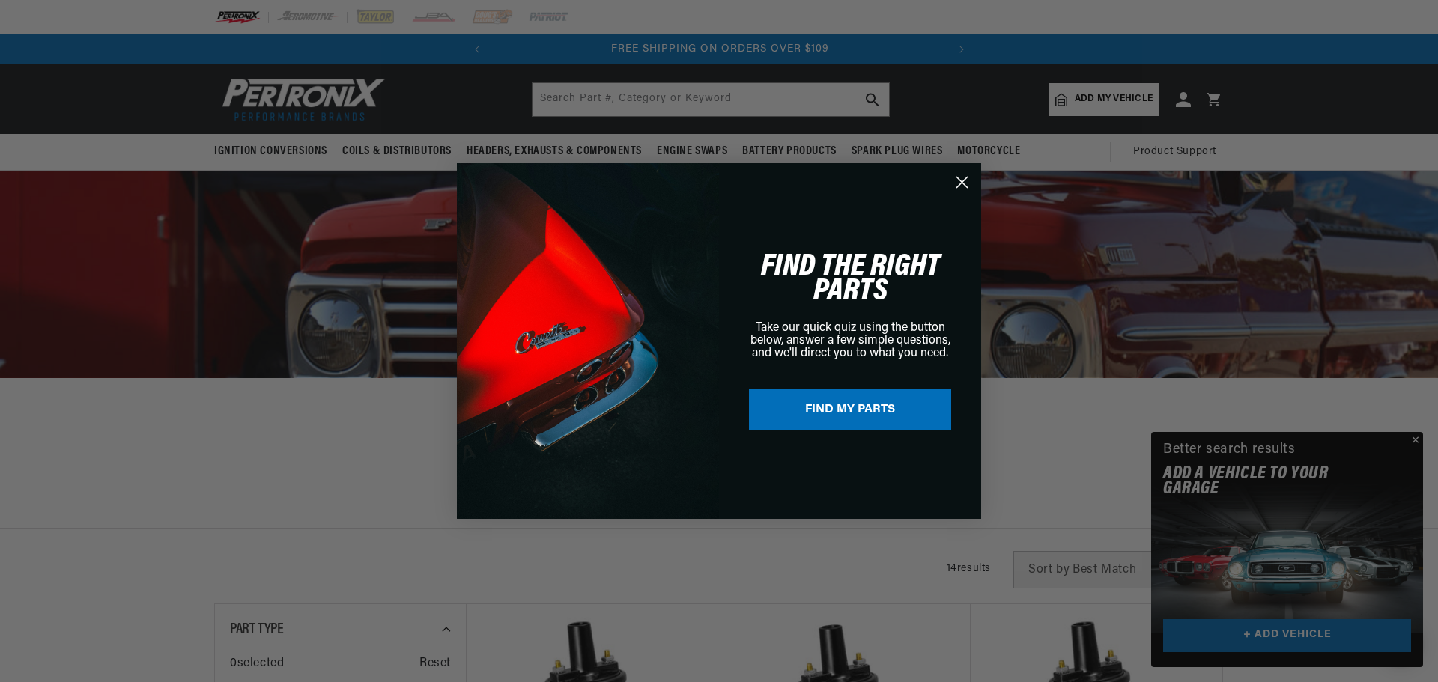
click at [957, 179] on circle "Close dialog" at bounding box center [962, 182] width 25 height 25
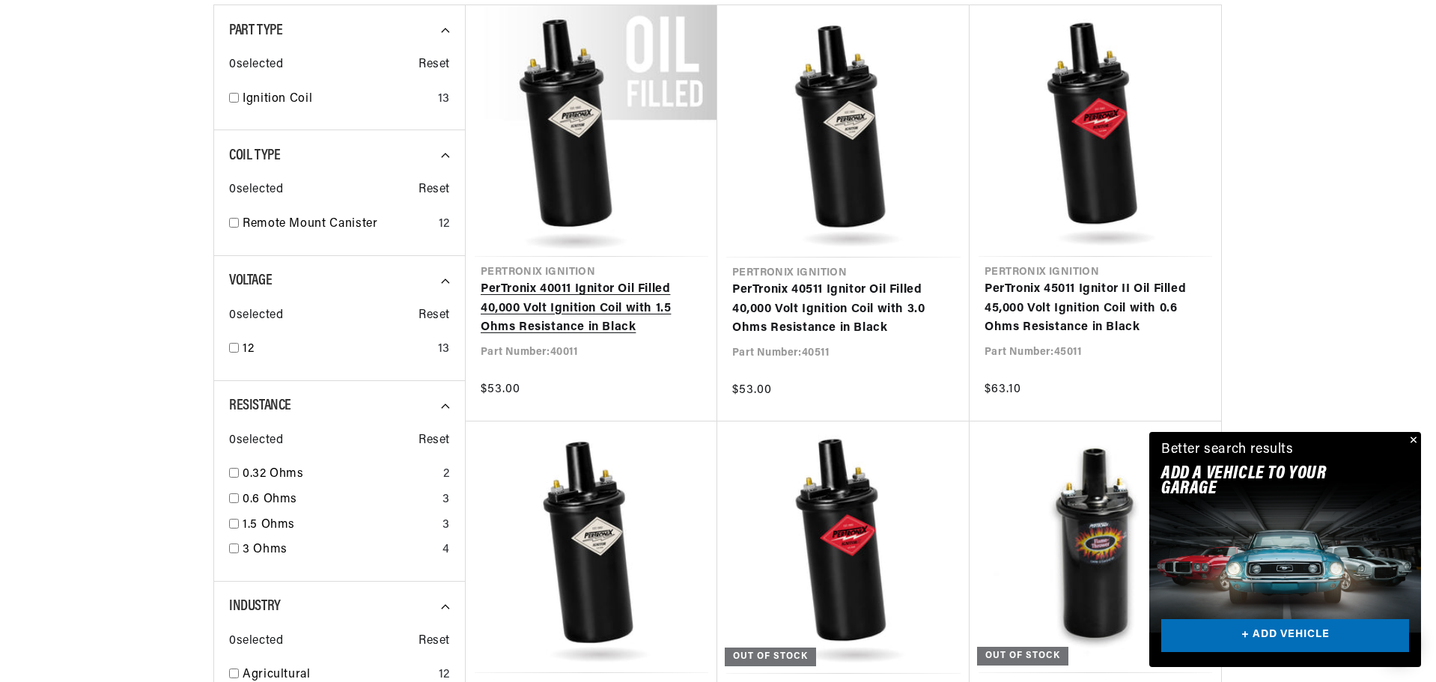
scroll to position [0, 0]
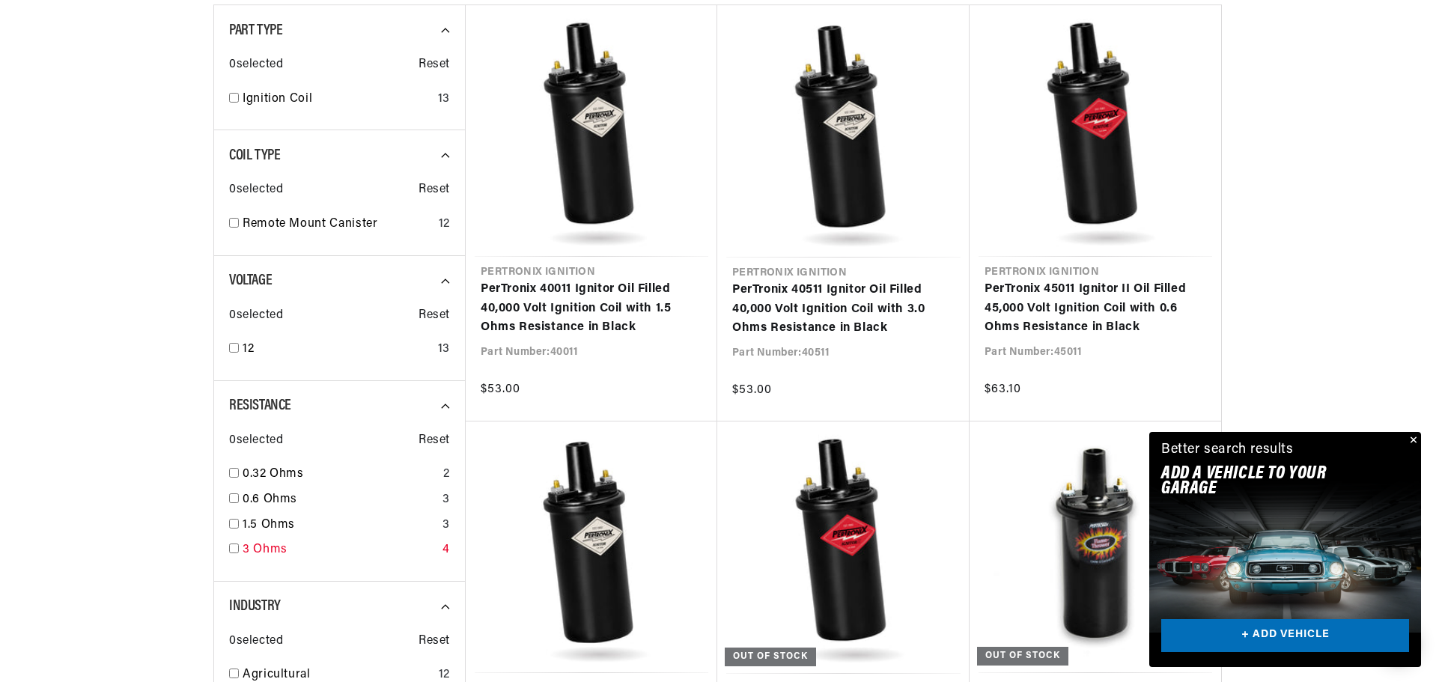
click at [231, 547] on input "checkbox" at bounding box center [234, 549] width 10 height 10
checkbox input "true"
